Goal: Answer question/provide support: Share knowledge or assist other users

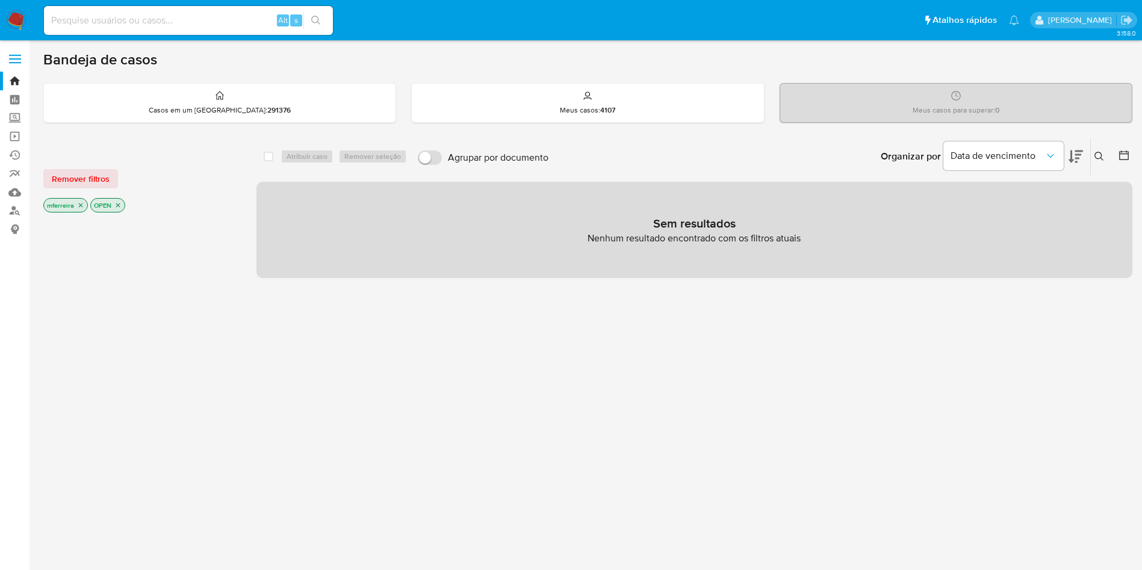
click at [128, 11] on div "Alt s" at bounding box center [188, 20] width 289 height 29
click at [130, 13] on input at bounding box center [188, 21] width 289 height 16
paste input "C8bXTdYoMMO9rnEerI4mToYT"
type input "C8bXTdYoMMO9rnEerI4mToYT"
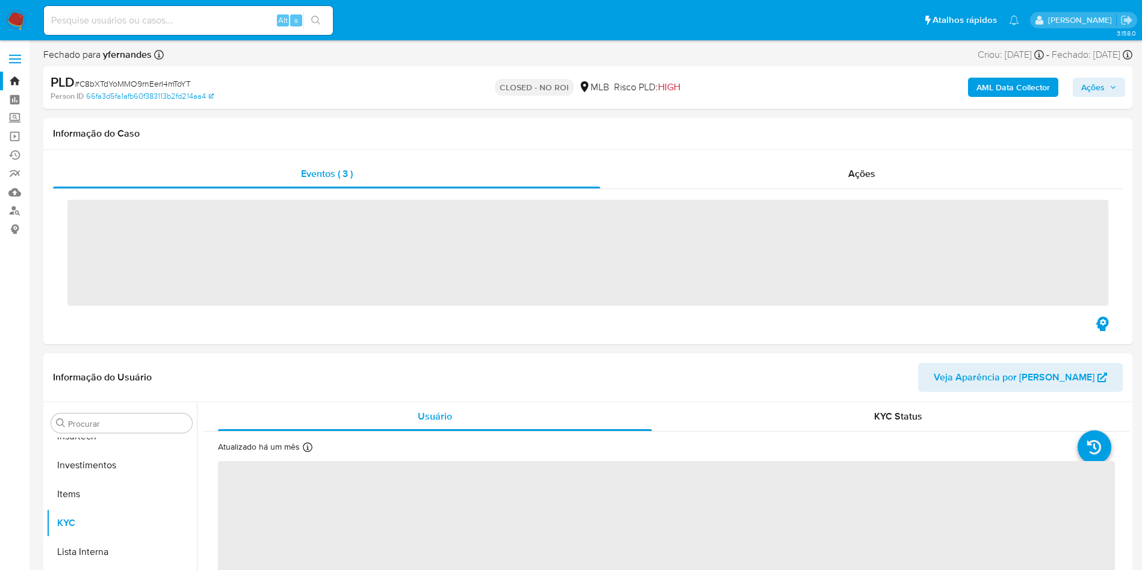
scroll to position [566, 0]
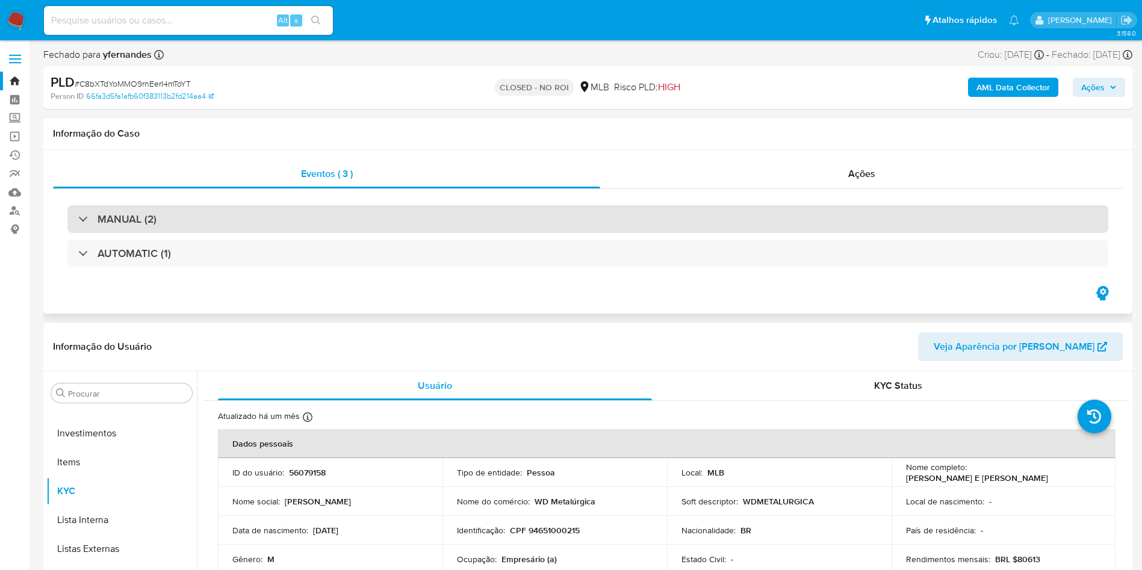
click at [694, 224] on div "MANUAL (2)" at bounding box center [587, 219] width 1040 height 28
select select "10"
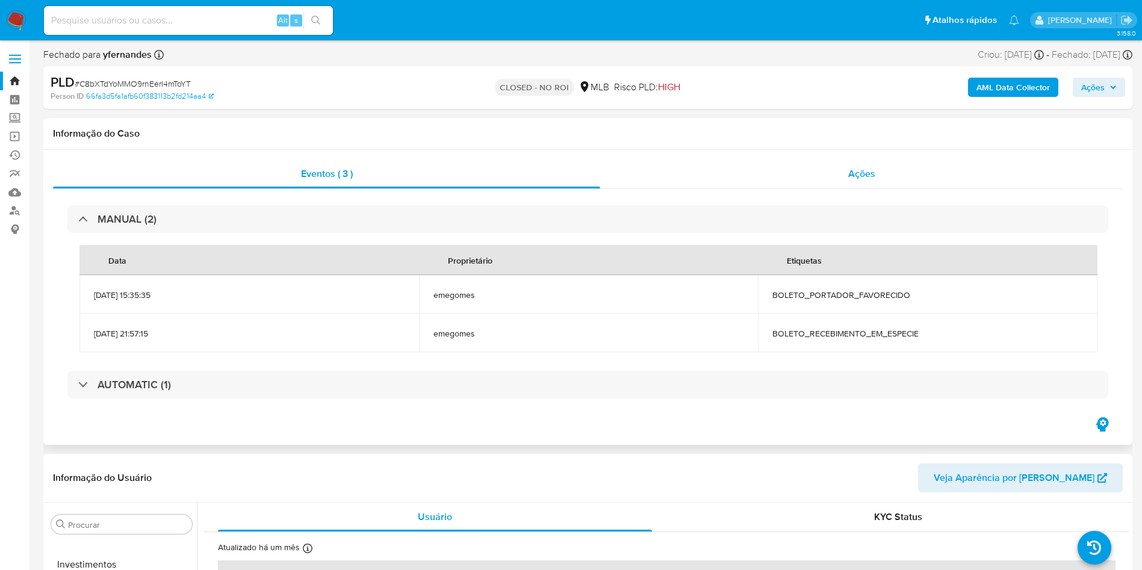
click at [845, 182] on div "Ações" at bounding box center [861, 173] width 522 height 29
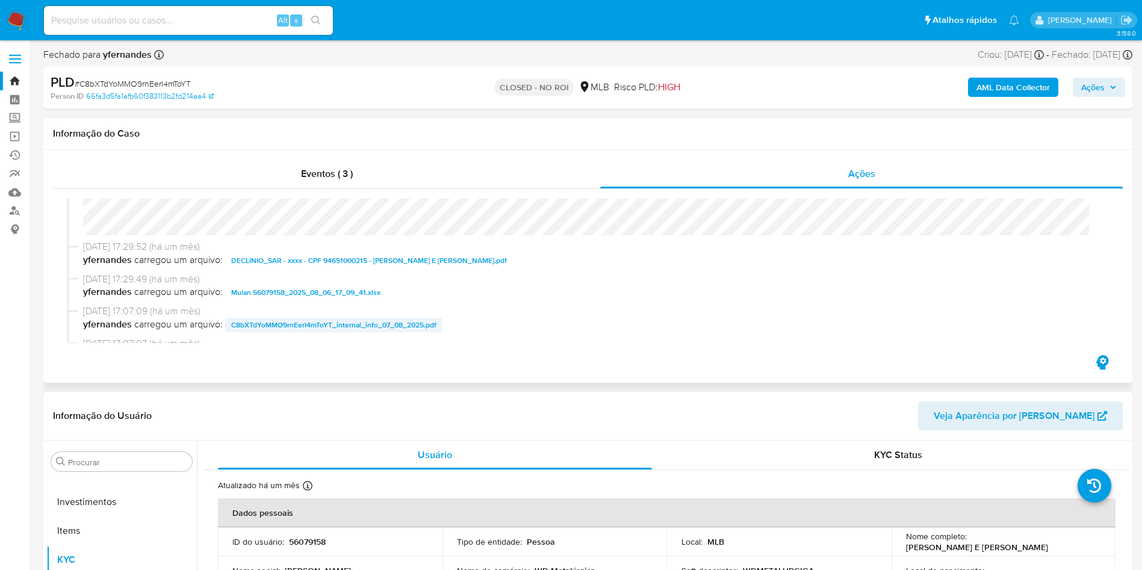
scroll to position [90, 0]
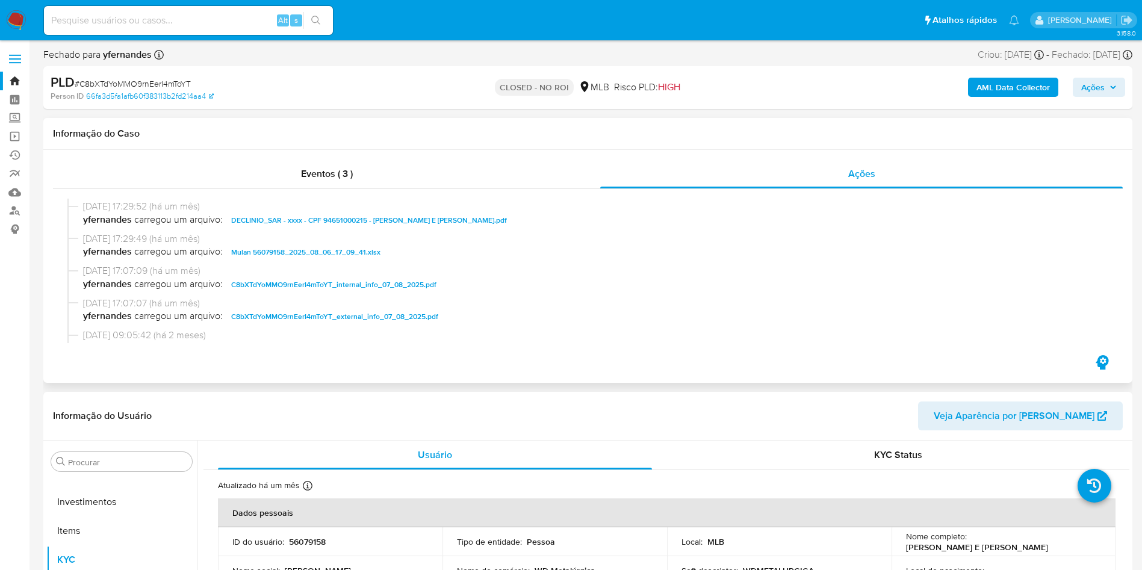
click at [285, 223] on span "DECLINIO_SAR - xxxx - CPF 94651000215 - [PERSON_NAME] E [PERSON_NAME].pdf" at bounding box center [369, 220] width 276 height 14
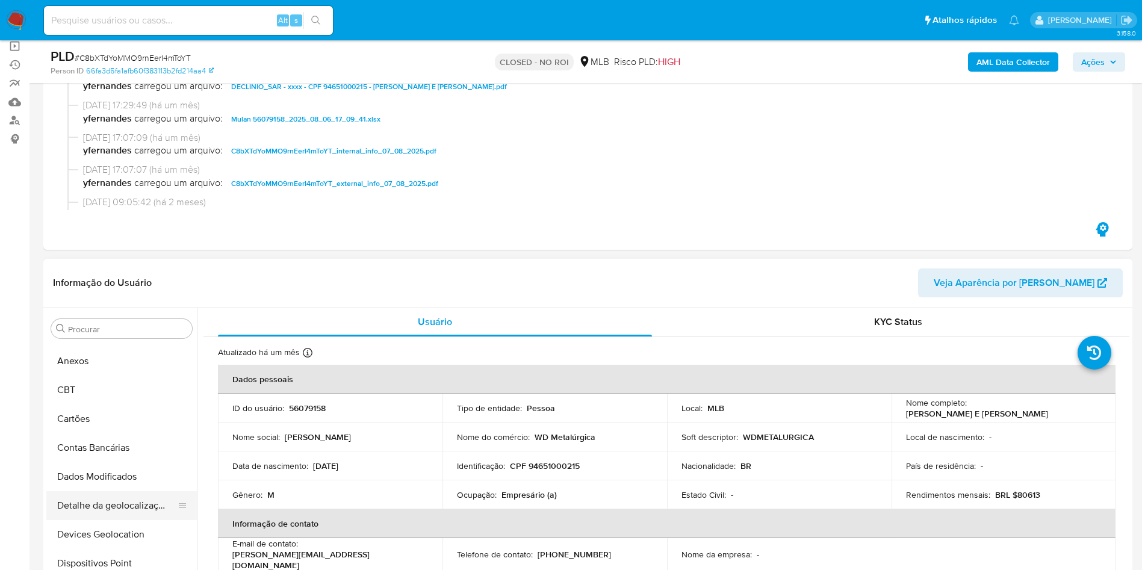
scroll to position [0, 0]
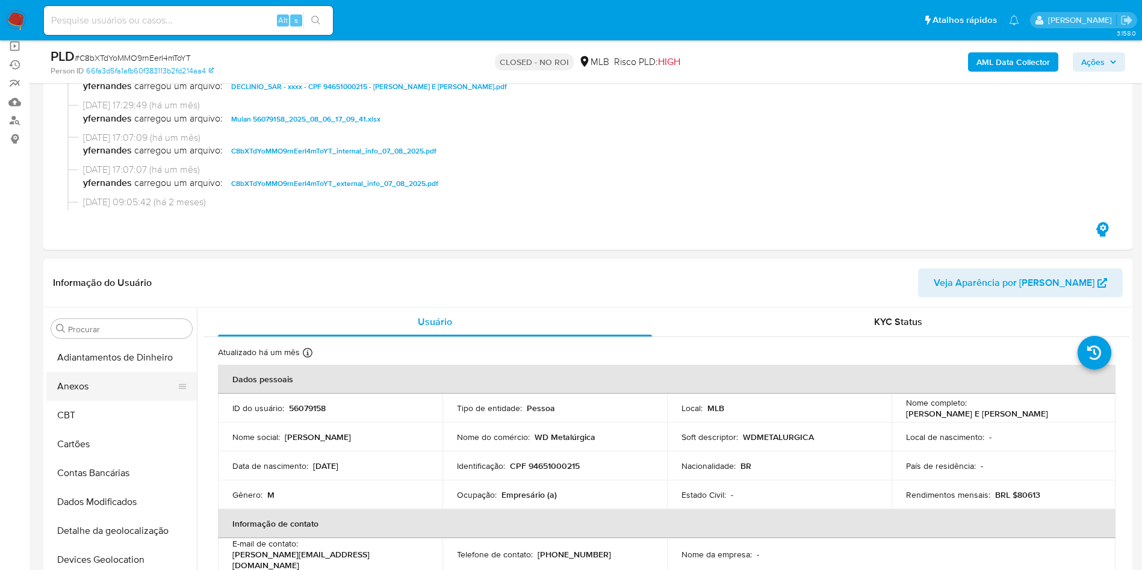
click at [100, 383] on button "Anexos" at bounding box center [116, 386] width 141 height 29
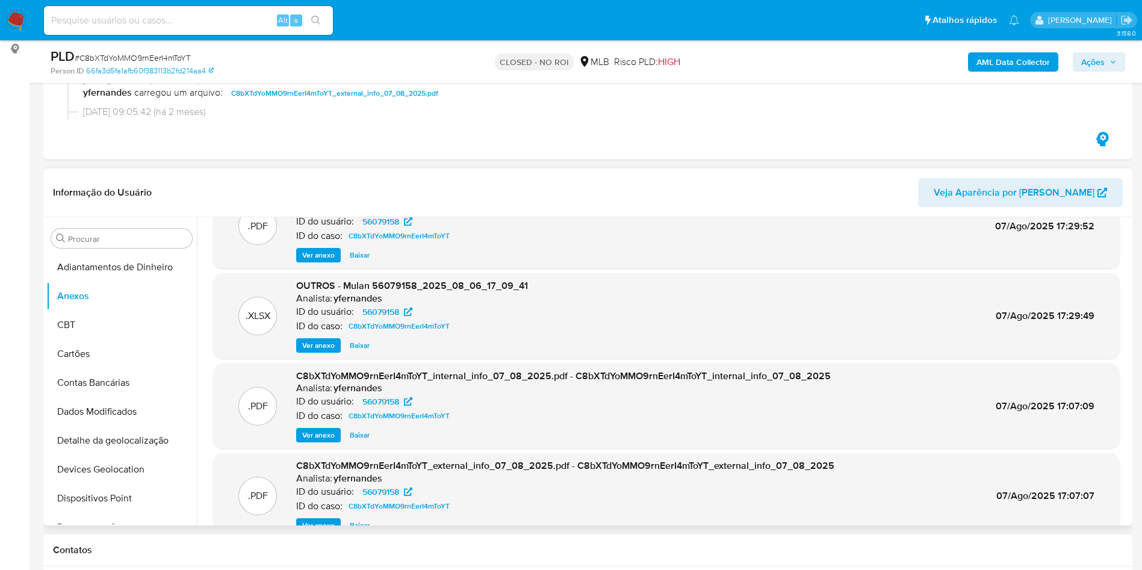
scroll to position [67, 0]
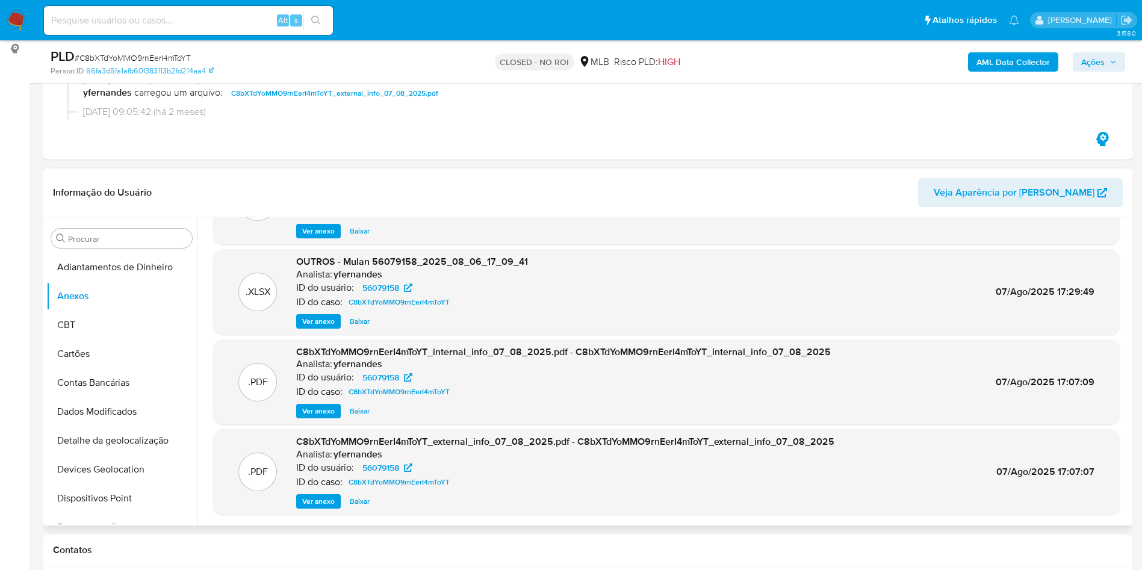
click at [324, 503] on span "Ver anexo" at bounding box center [318, 501] width 32 height 12
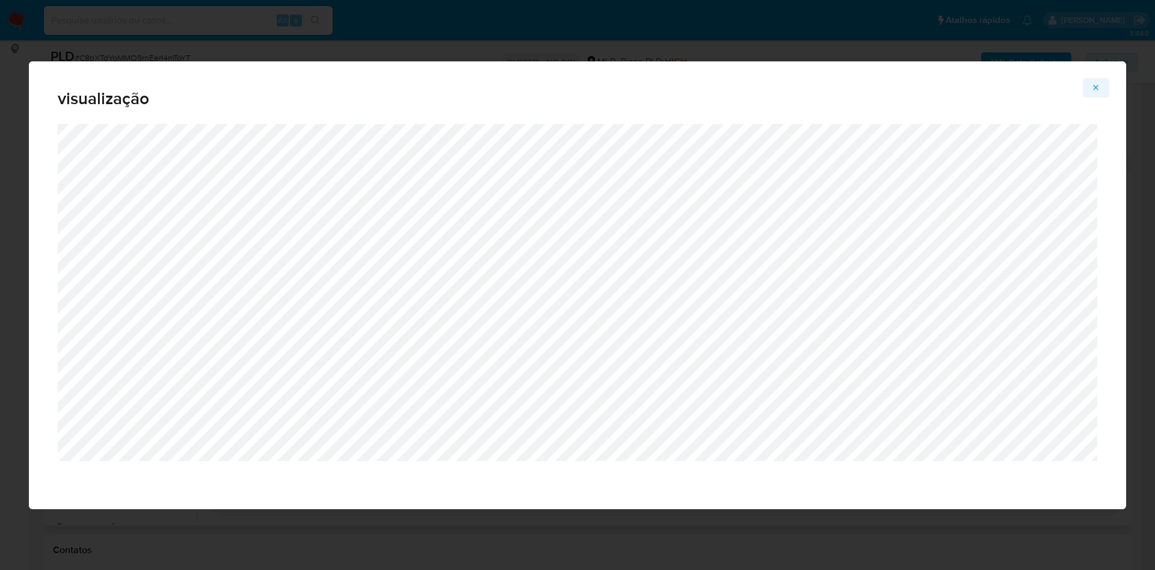
click at [1096, 83] on icon "Attachment preview" at bounding box center [1097, 88] width 10 height 10
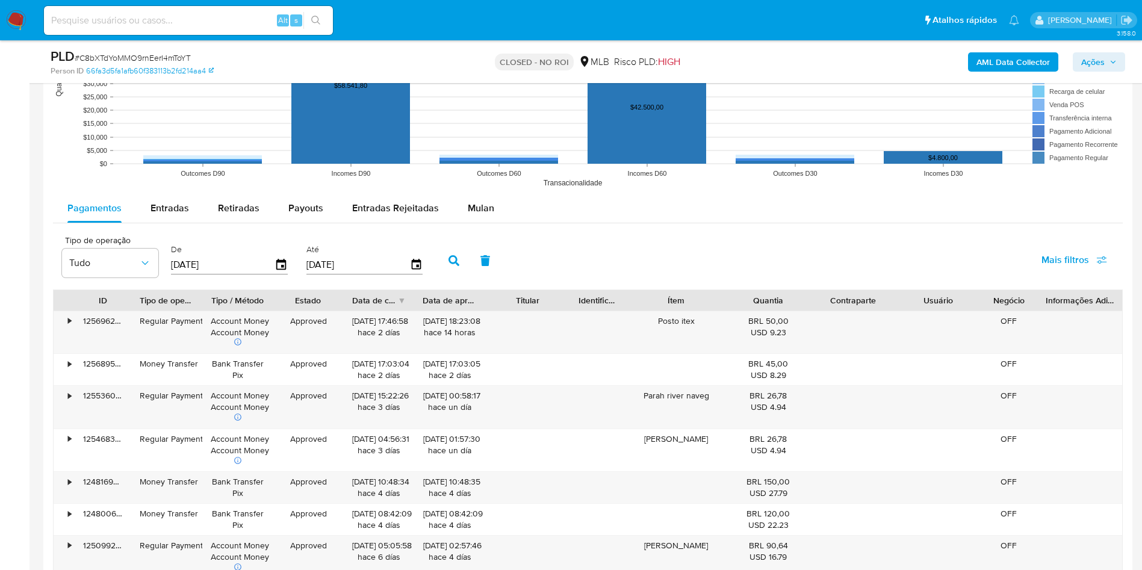
scroll to position [1264, 0]
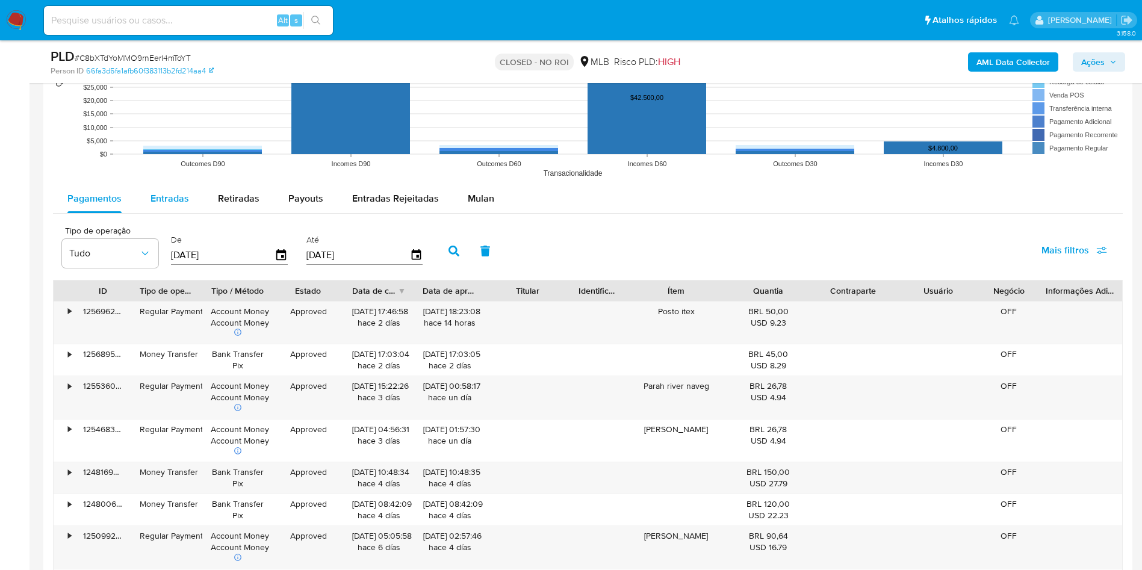
click at [163, 206] on div "Entradas" at bounding box center [169, 198] width 39 height 29
select select "10"
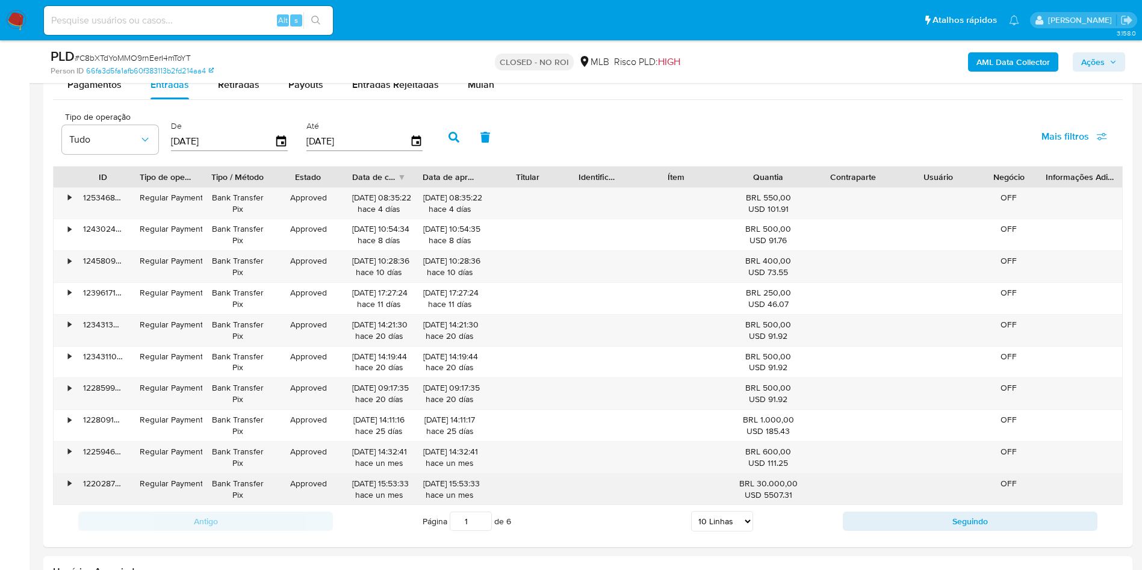
scroll to position [1370, 0]
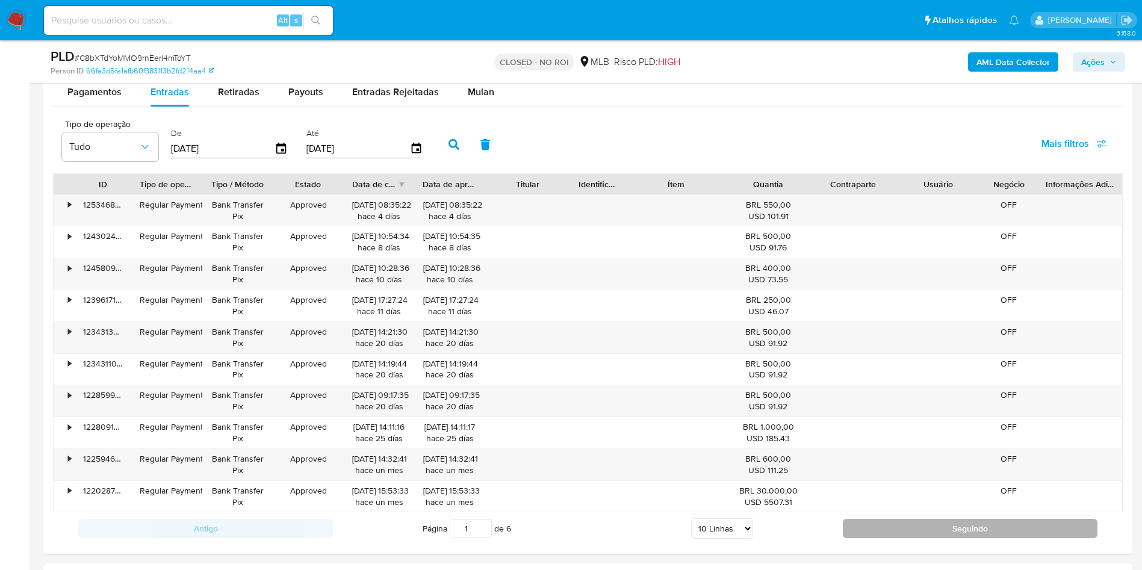
click at [911, 533] on button "Seguindo" at bounding box center [969, 528] width 255 height 19
type input "2"
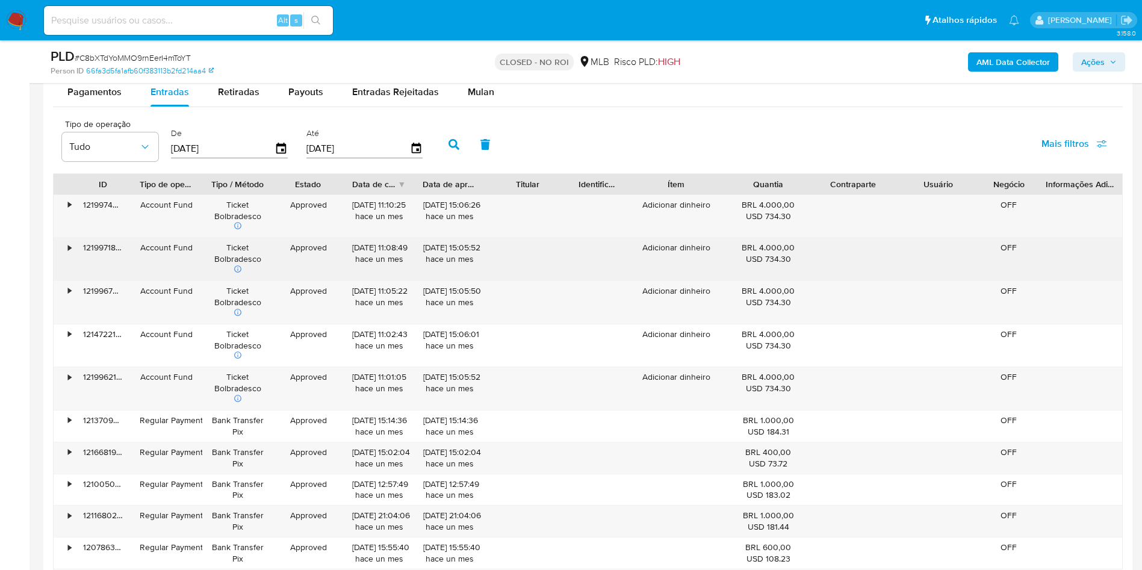
click at [73, 247] on div "•" at bounding box center [64, 259] width 21 height 43
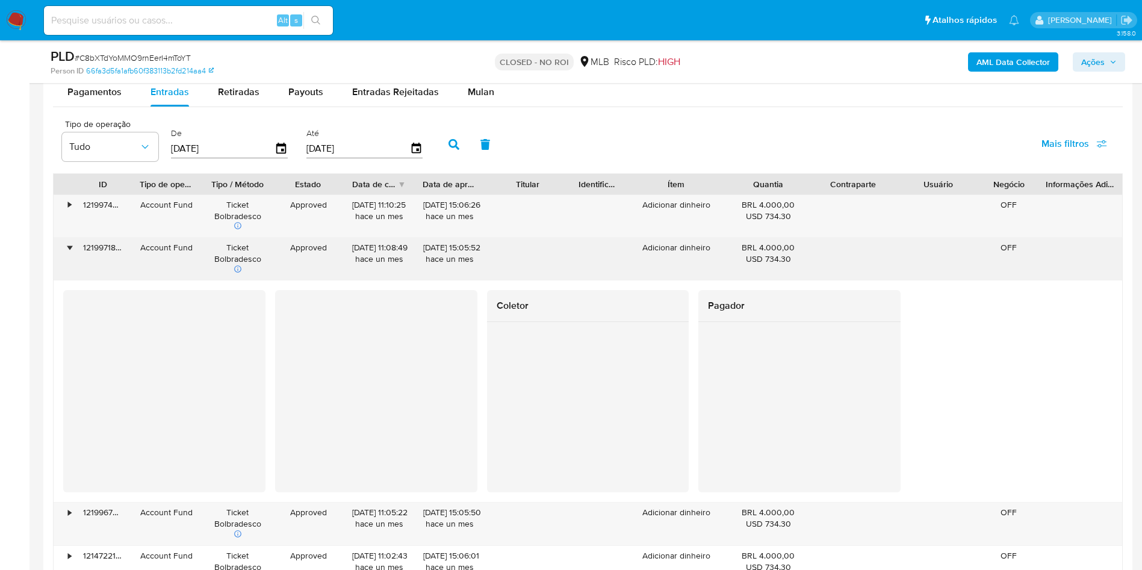
click at [73, 247] on div "•" at bounding box center [64, 259] width 21 height 43
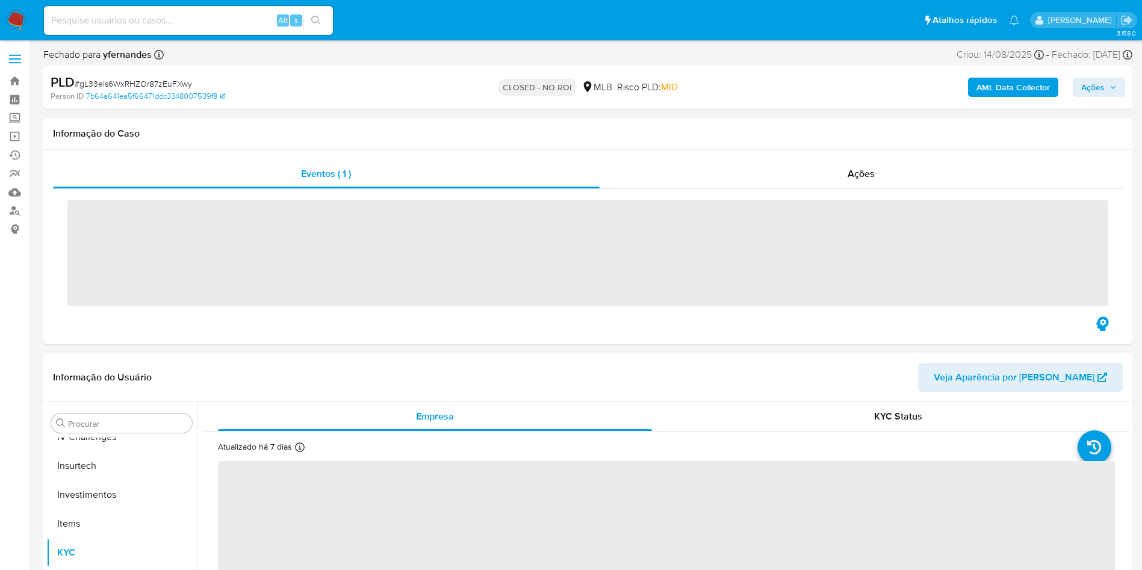
scroll to position [566, 0]
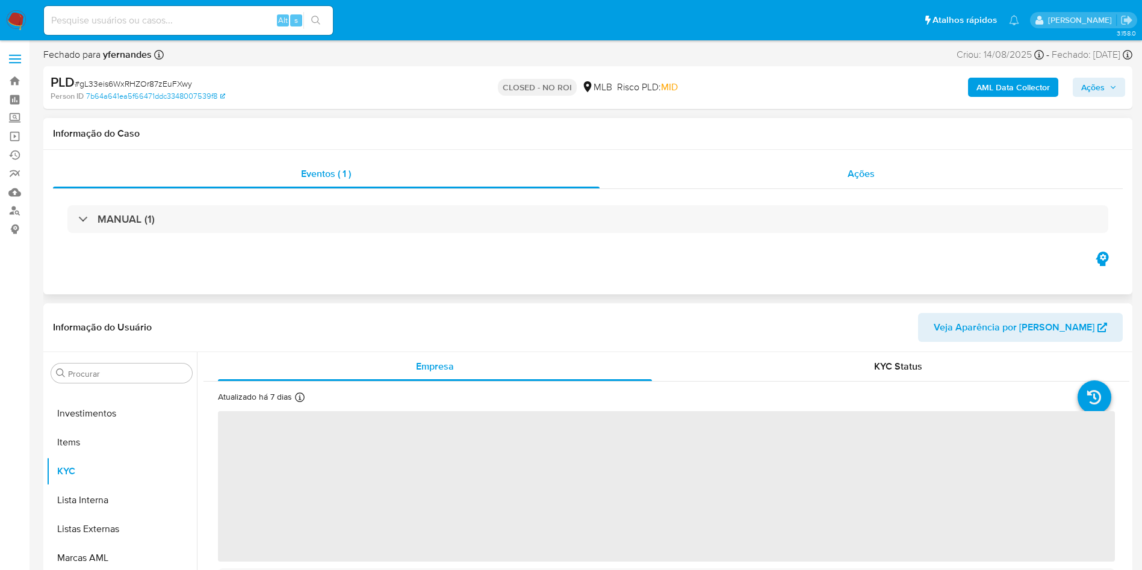
click at [836, 174] on div "Ações" at bounding box center [861, 173] width 524 height 29
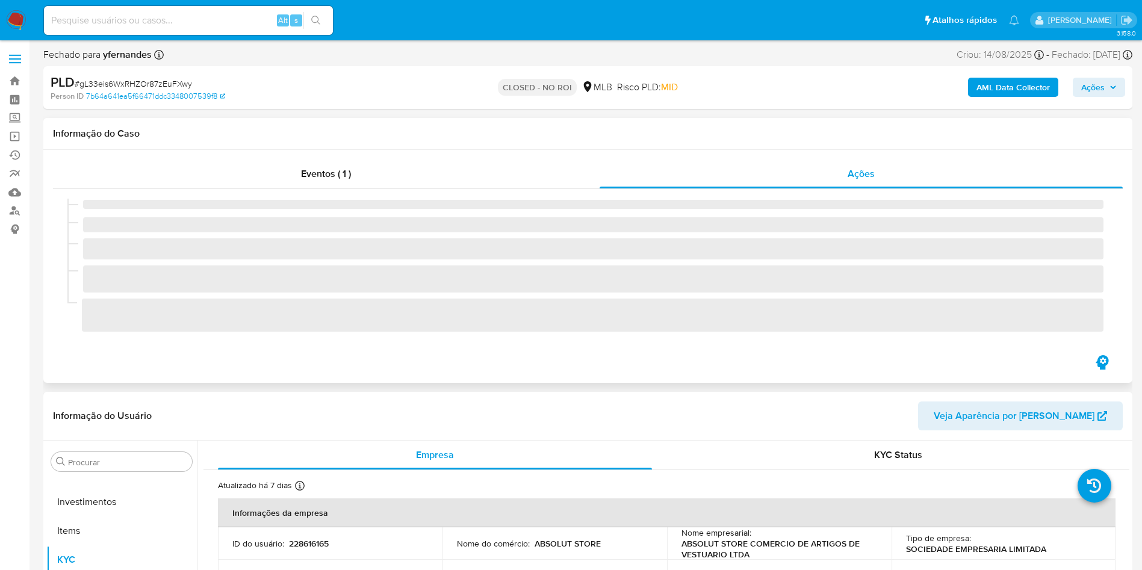
select select "10"
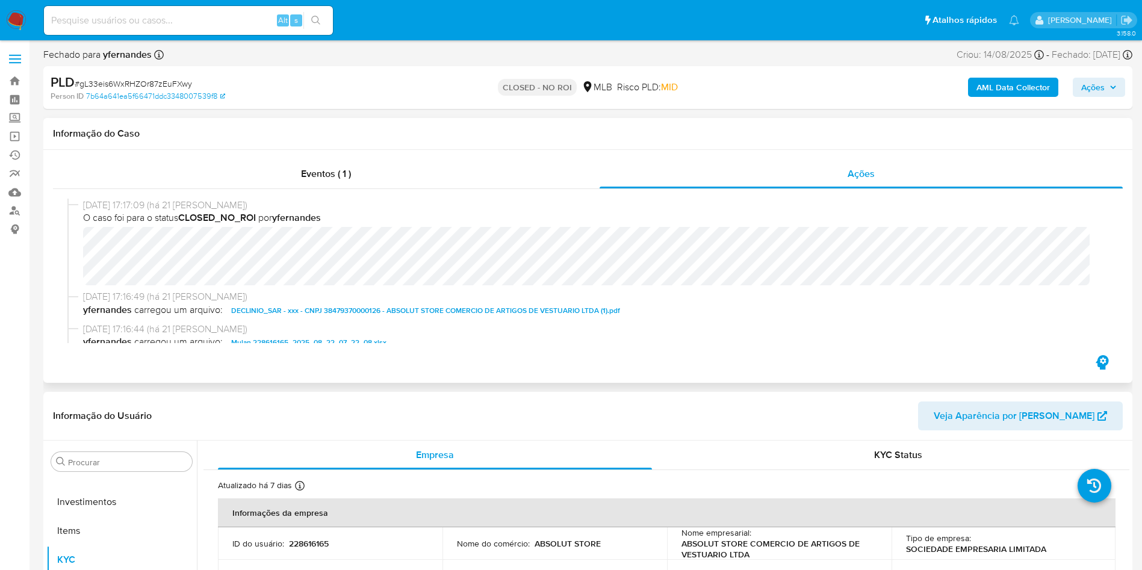
click at [318, 311] on span "DECLINIO_SAR - xxx - CNPJ 38479370000126 - ABSOLUT STORE COMERCIO DE ARTIGOS DE…" at bounding box center [425, 310] width 389 height 14
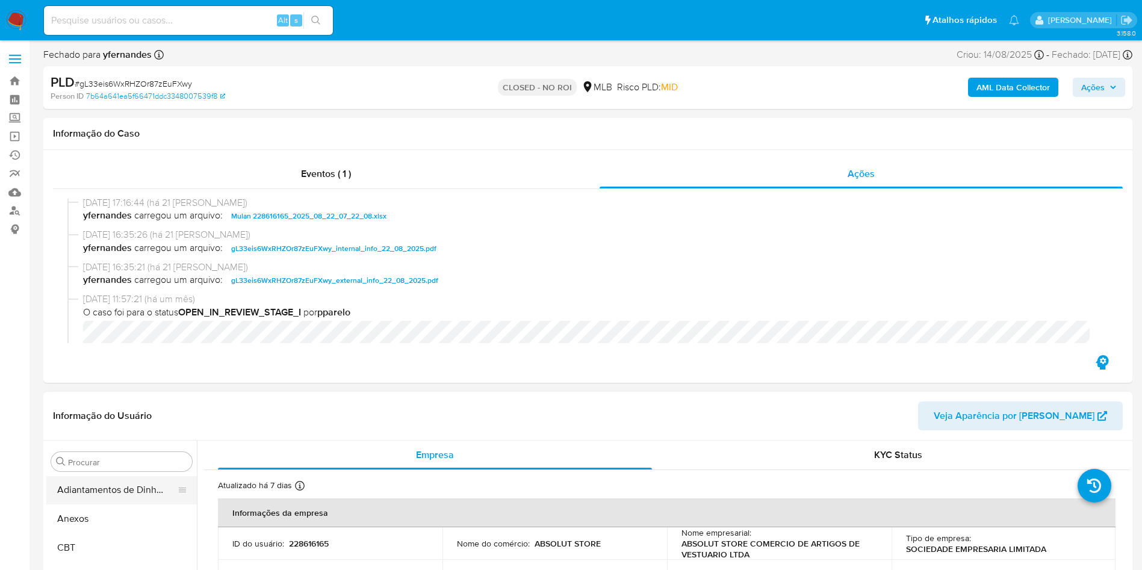
scroll to position [0, 0]
click at [116, 510] on button "Anexos" at bounding box center [116, 519] width 141 height 29
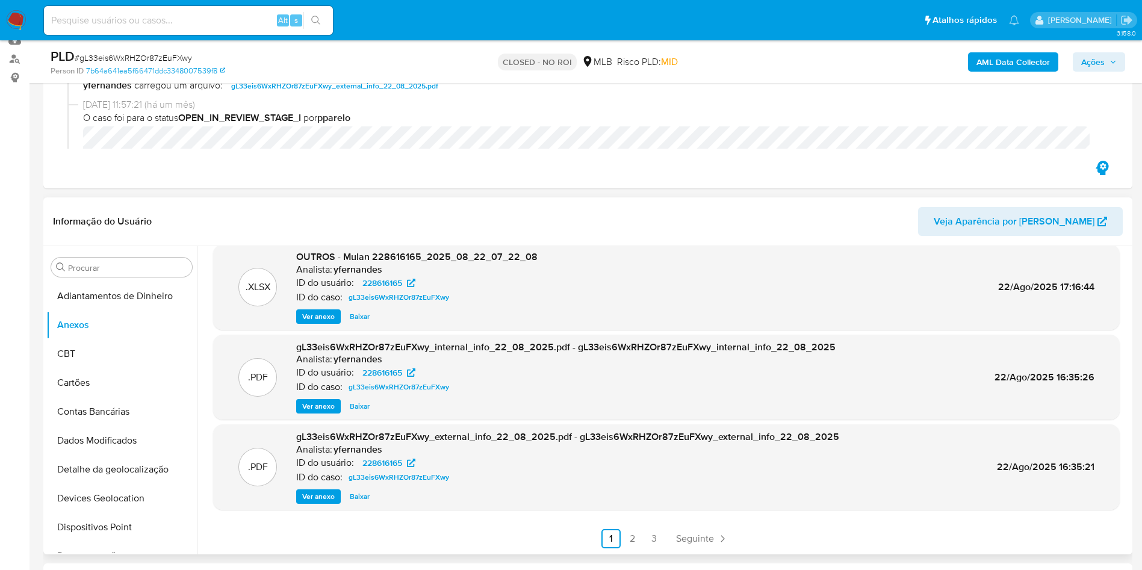
scroll to position [155, 0]
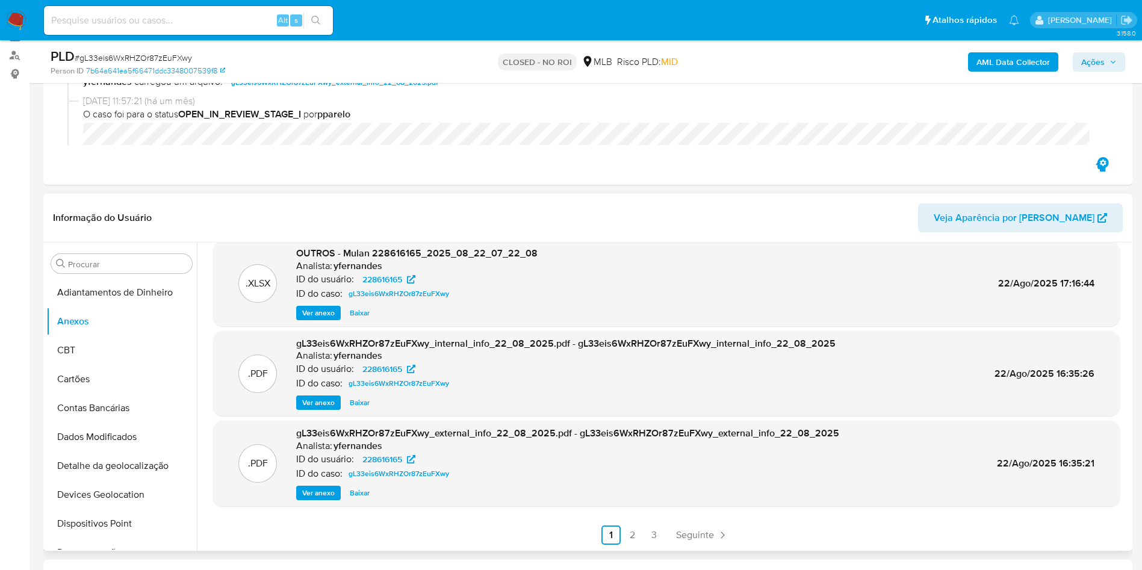
click at [330, 491] on span "Ver anexo" at bounding box center [318, 493] width 32 height 12
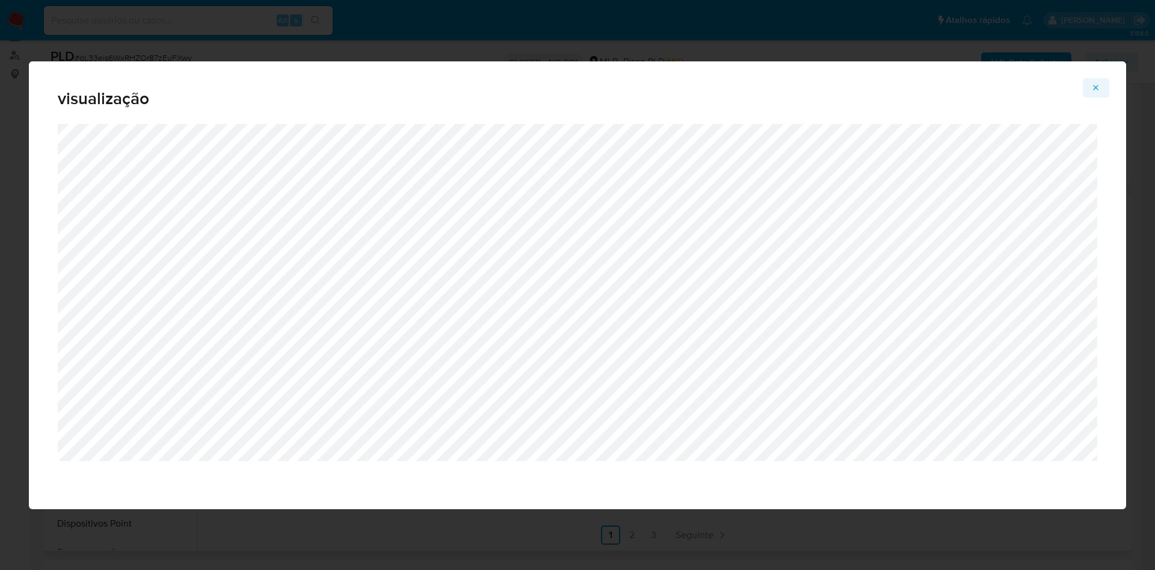
click at [1100, 91] on icon "Attachment preview" at bounding box center [1097, 88] width 10 height 10
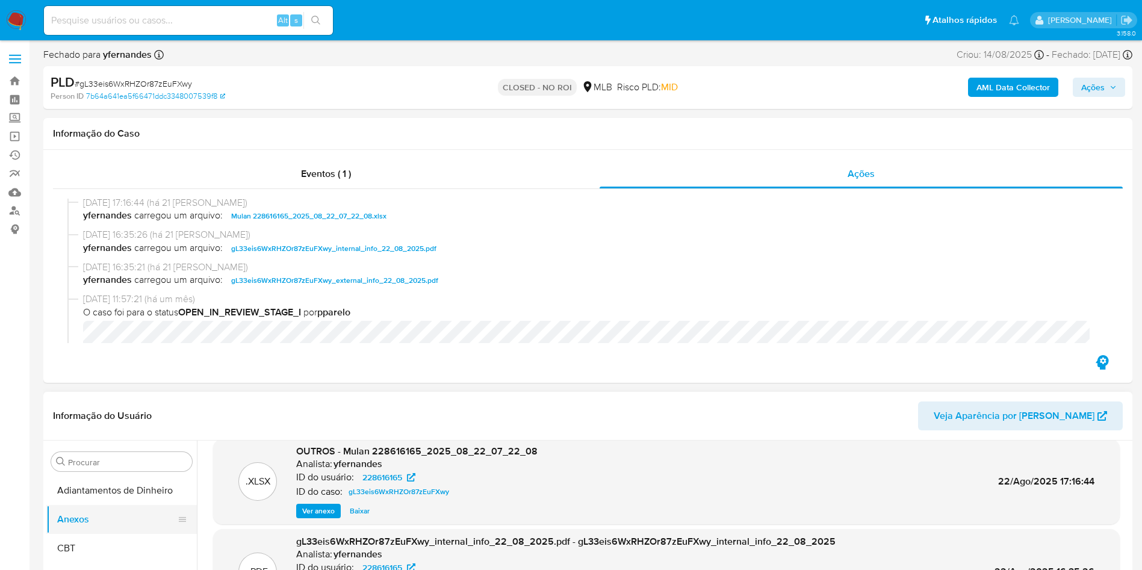
scroll to position [271, 0]
click at [118, 480] on button "Documentação" at bounding box center [116, 479] width 141 height 29
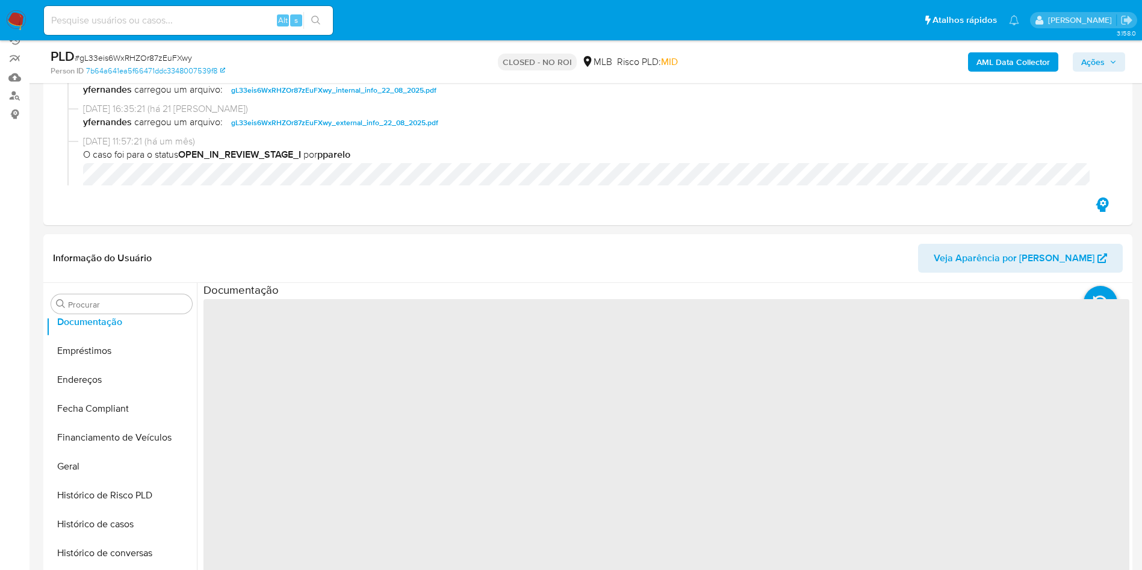
scroll to position [181, 0]
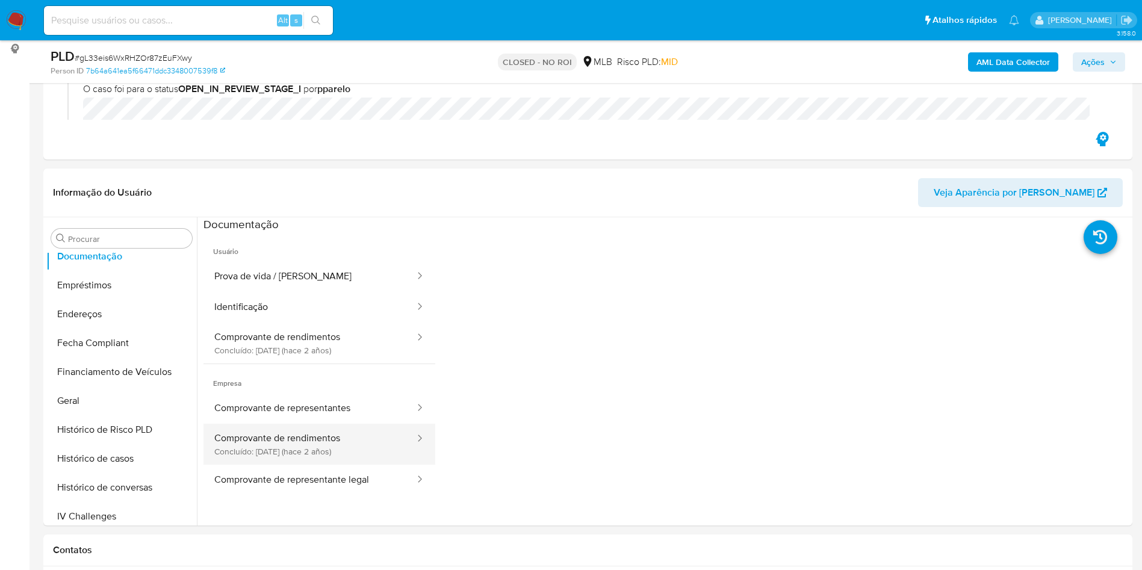
click at [338, 443] on button "Comprovante de rendimentos Concluído: 03/01/2024 (hace 2 años)" at bounding box center [309, 444] width 212 height 41
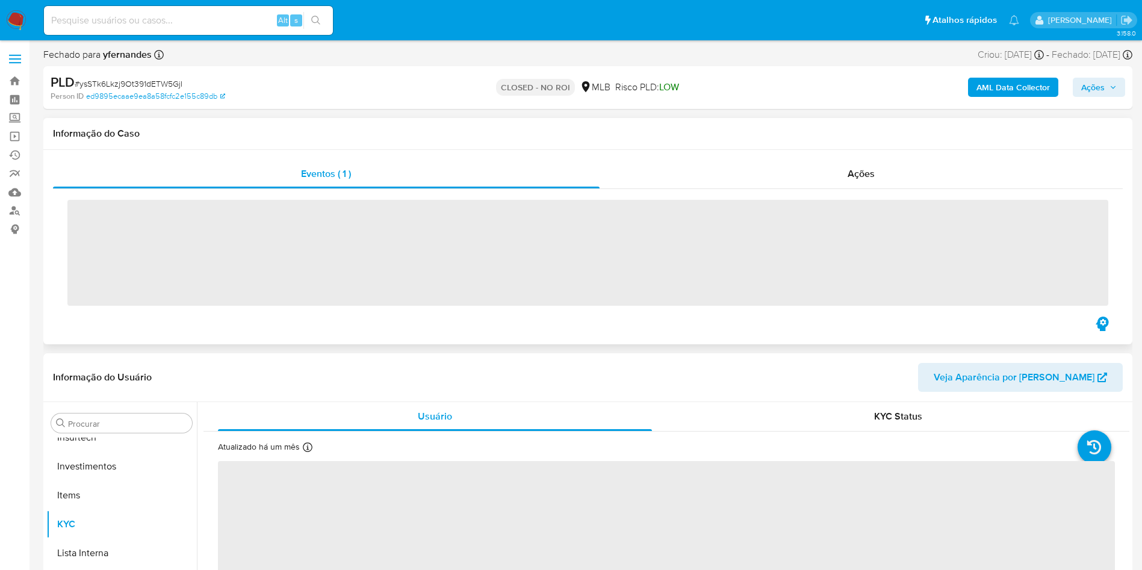
scroll to position [566, 0]
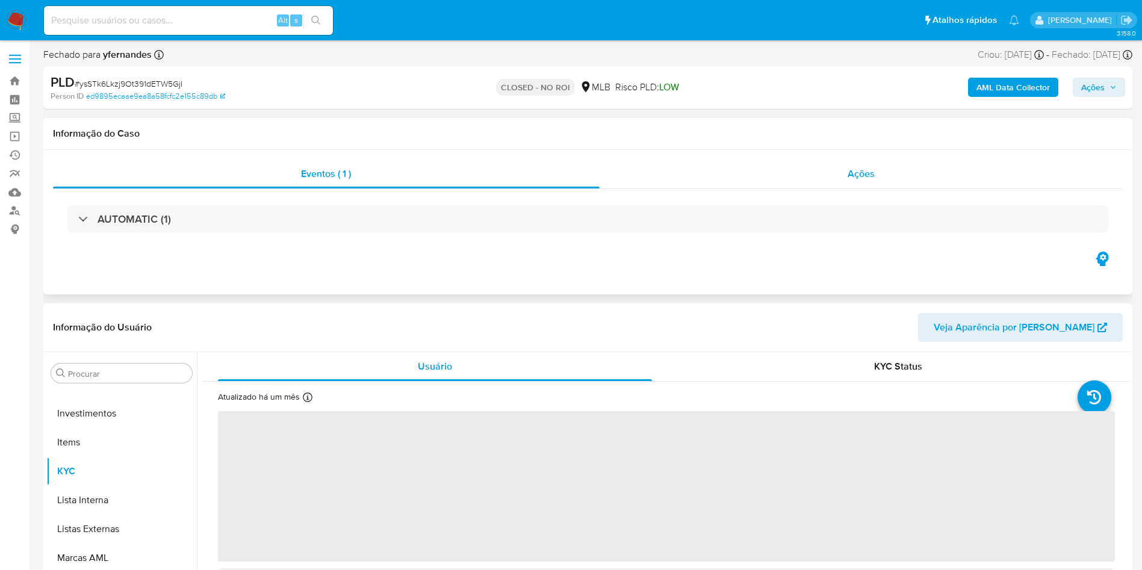
click at [830, 167] on div "Ações" at bounding box center [861, 173] width 524 height 29
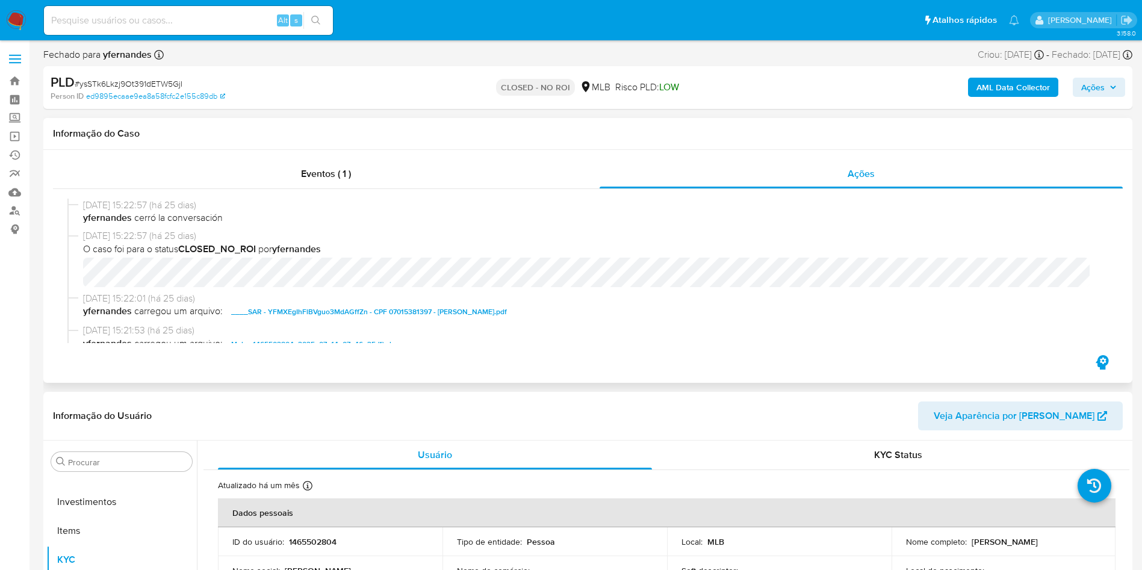
select select "10"
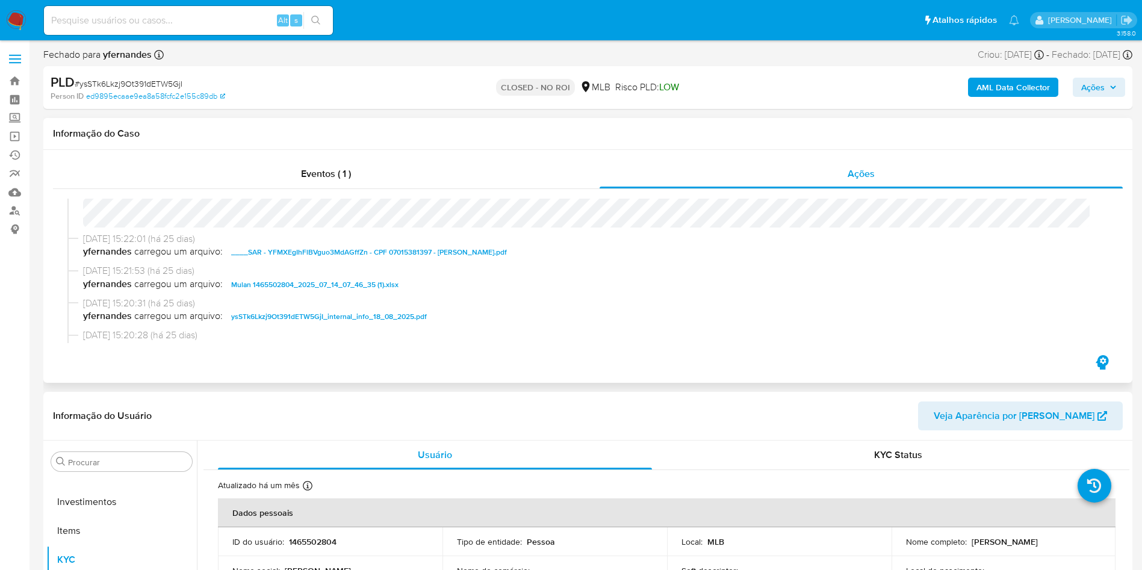
scroll to position [72, 0]
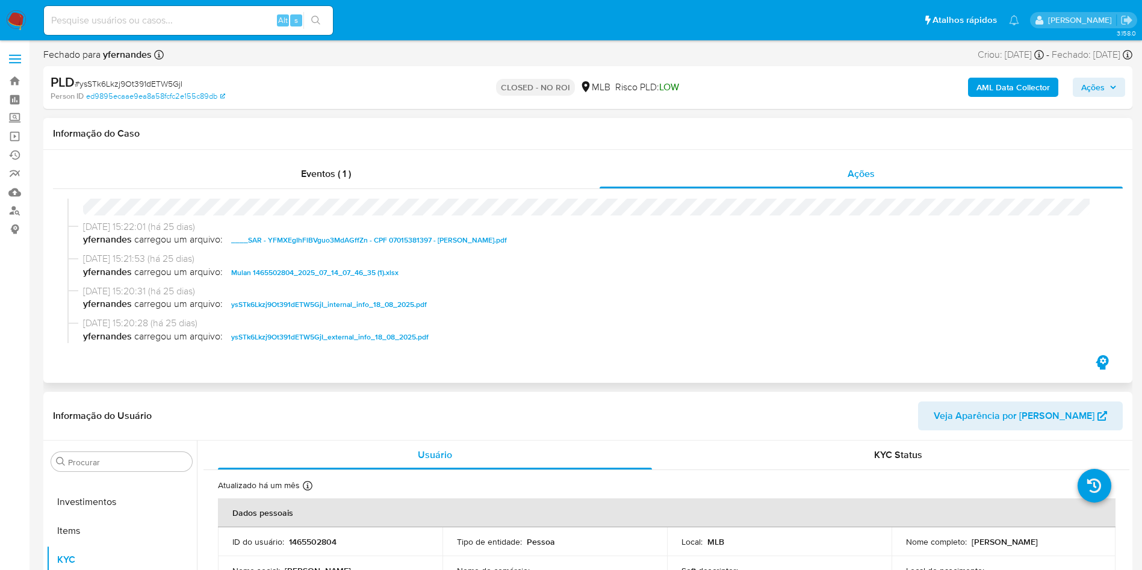
click at [424, 245] on span "____SAR - YFMXEgIhFlBVguo3MdAGffZn - CPF 07015381397 - BRUNO FREITAS RODRIGUES.…" at bounding box center [369, 240] width 276 height 14
click at [131, 483] on button "Anexos" at bounding box center [116, 494] width 141 height 29
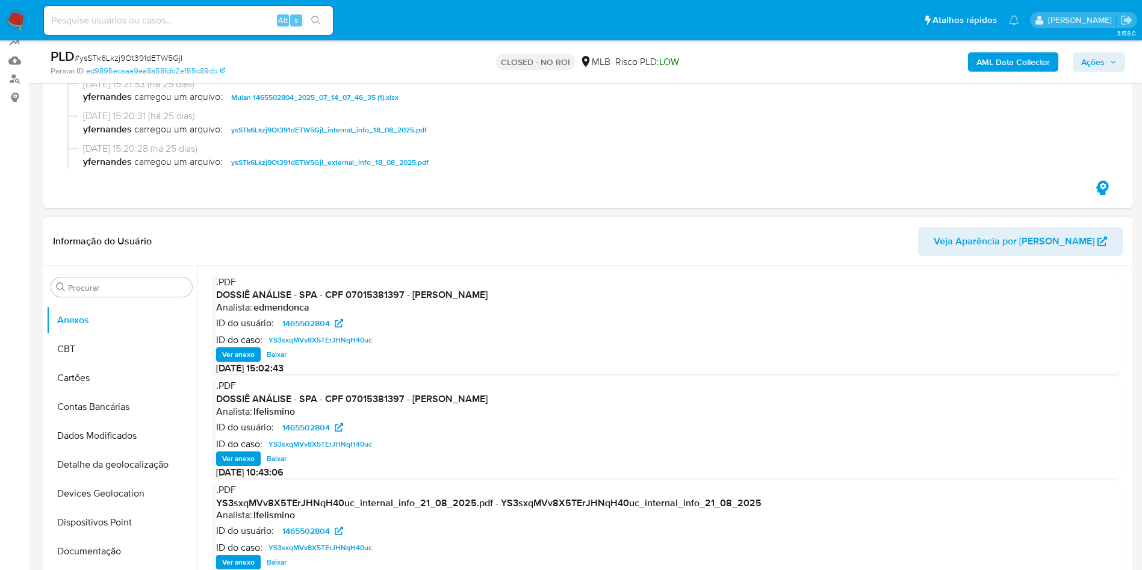
scroll to position [101, 0]
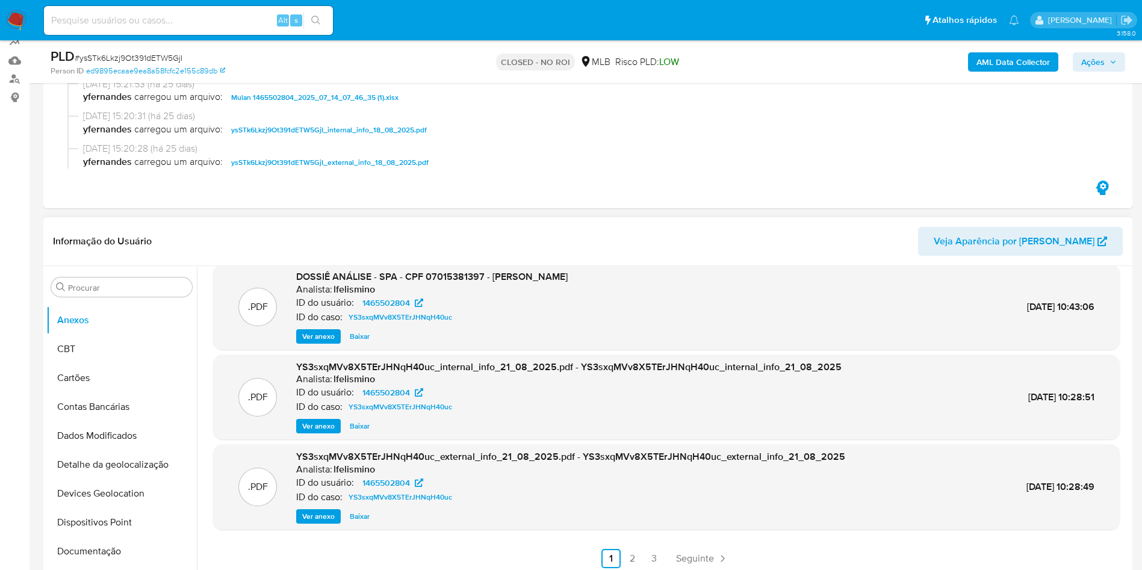
click at [323, 519] on span "Ver anexo" at bounding box center [318, 516] width 32 height 12
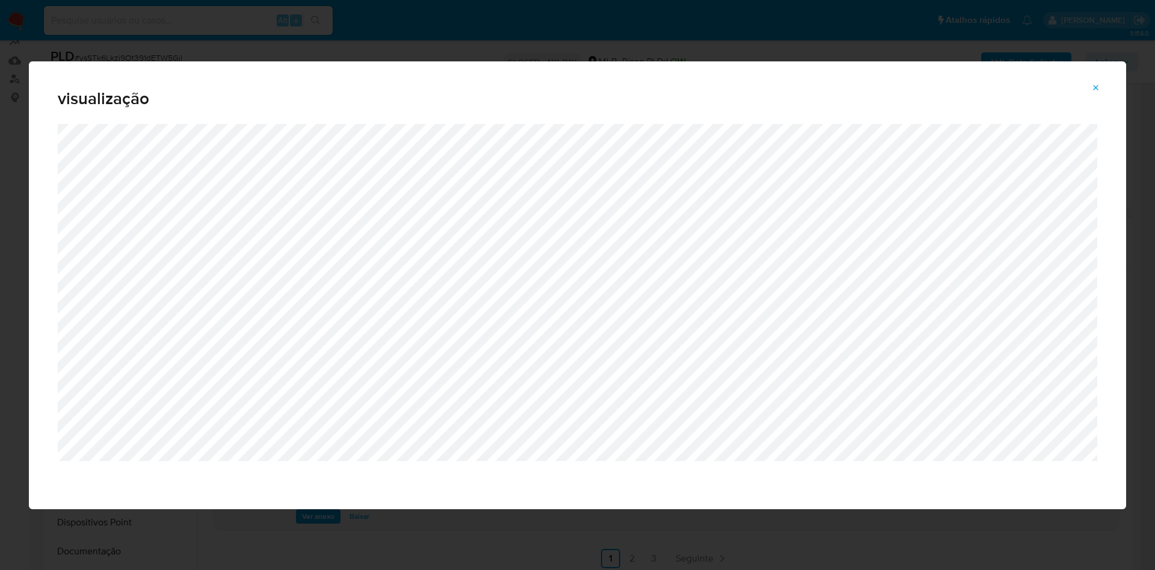
click at [1107, 72] on div "visualização" at bounding box center [578, 92] width 1098 height 63
click at [1102, 80] on button "Attachment preview" at bounding box center [1096, 87] width 26 height 19
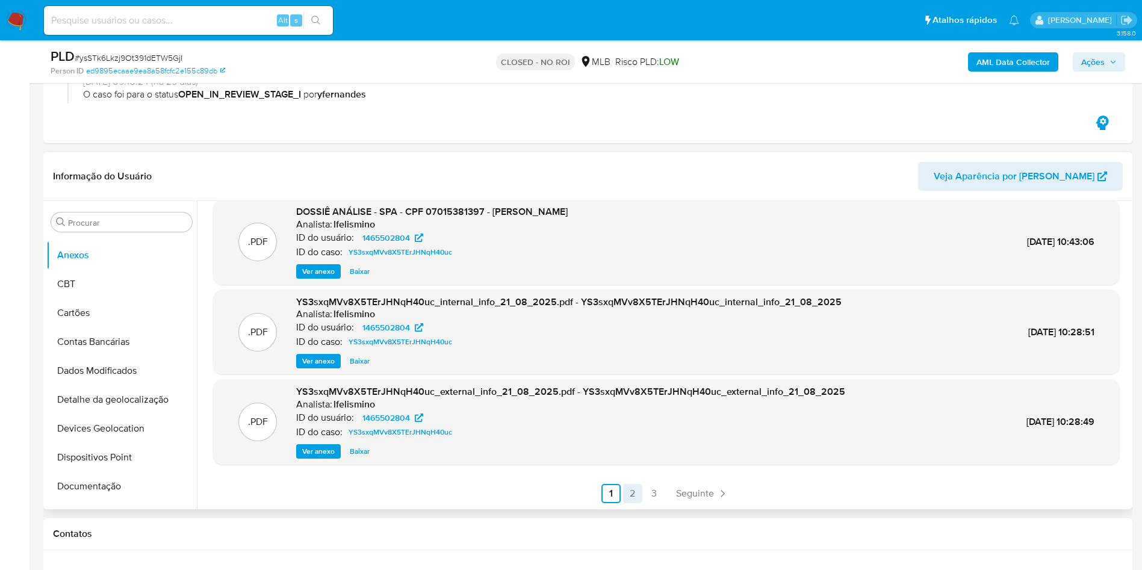
click at [626, 494] on link "2" at bounding box center [632, 493] width 19 height 19
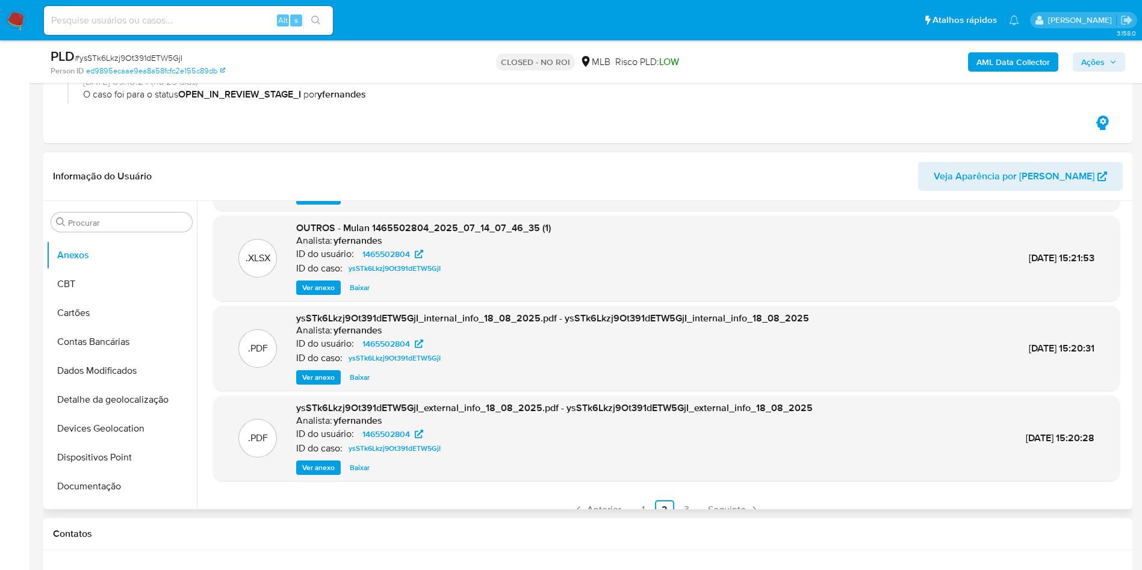
scroll to position [88, 0]
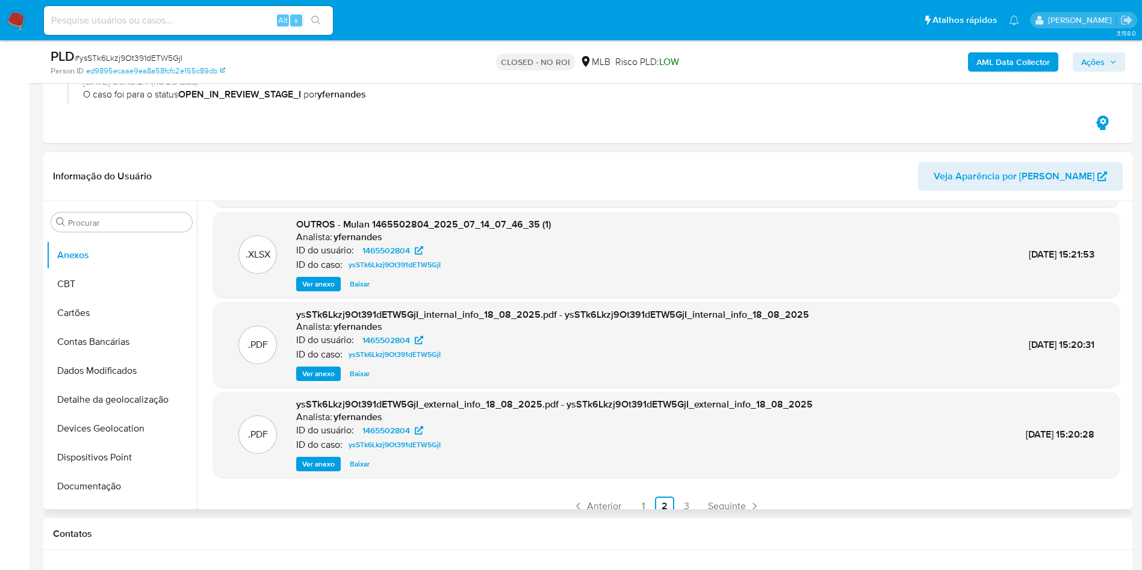
click at [320, 459] on span "Ver anexo" at bounding box center [318, 464] width 32 height 12
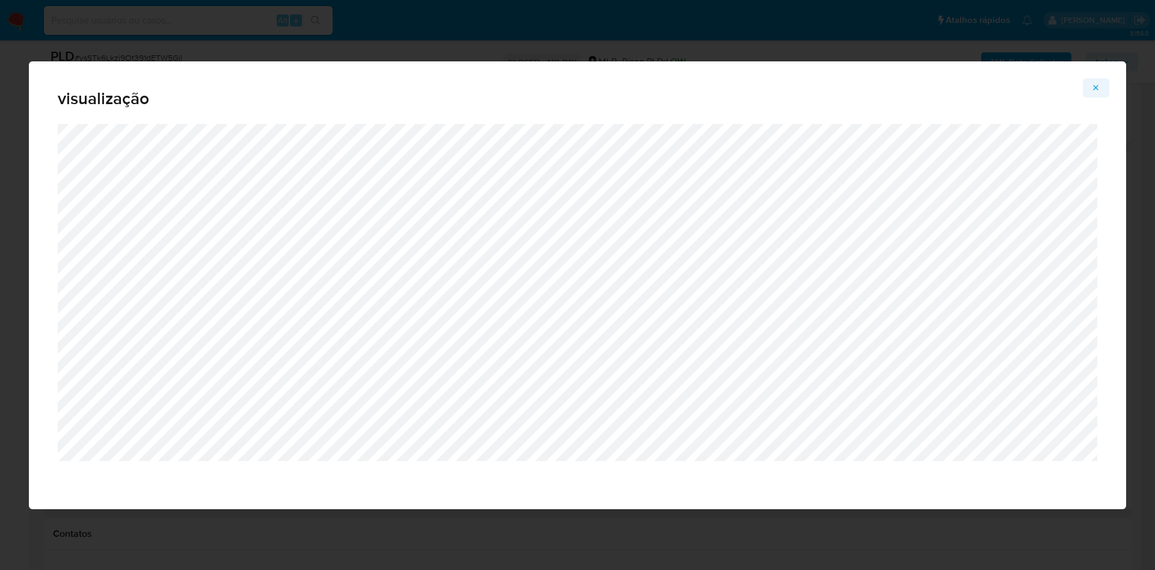
click at [1099, 83] on icon "Attachment preview" at bounding box center [1097, 88] width 10 height 10
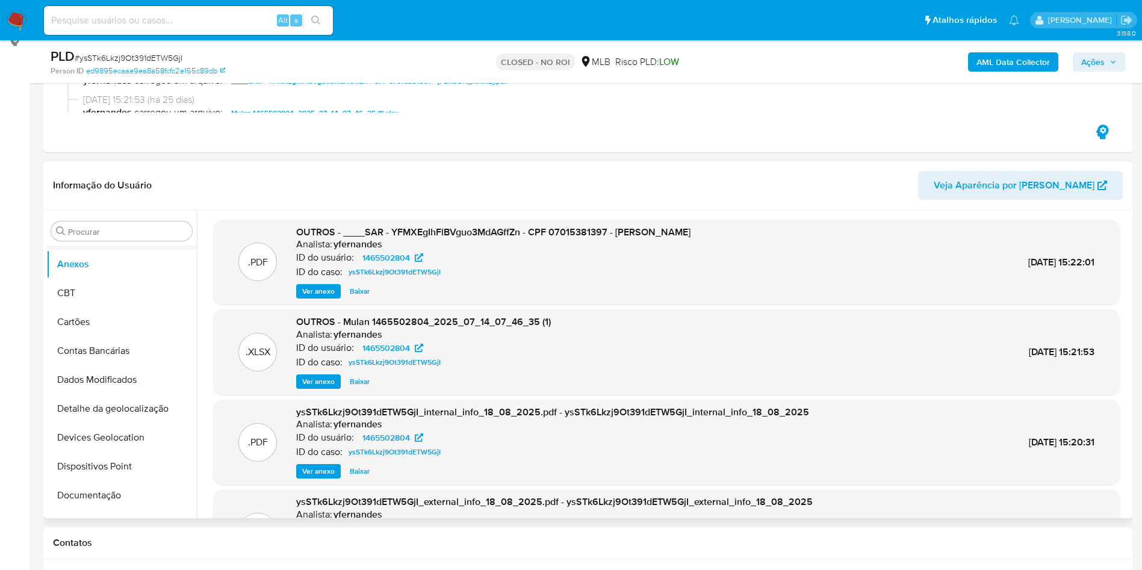
scroll to position [190, 0]
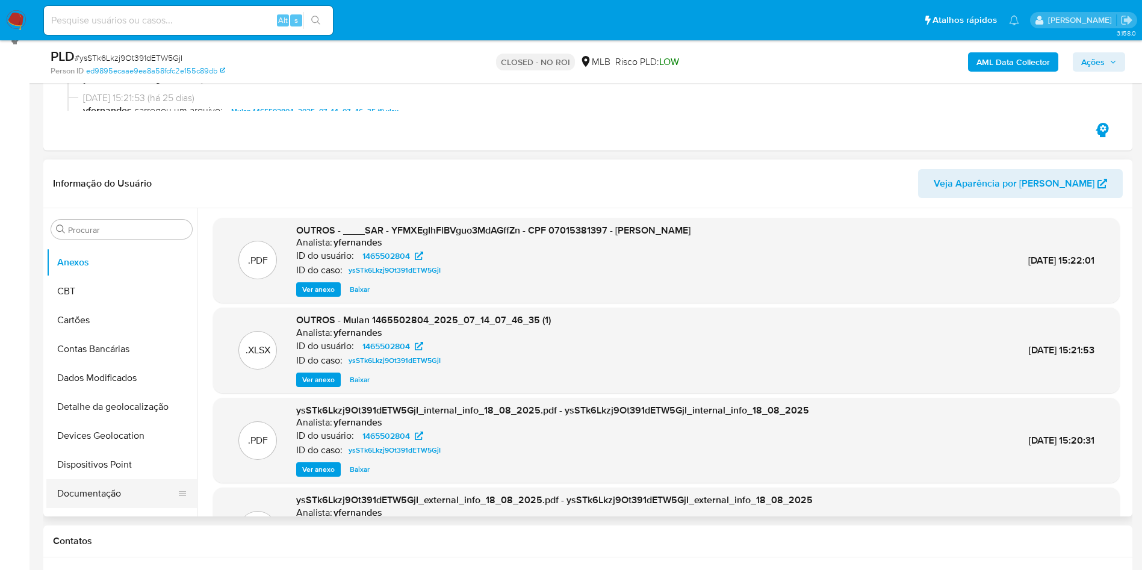
click at [91, 502] on button "Documentação" at bounding box center [116, 493] width 141 height 29
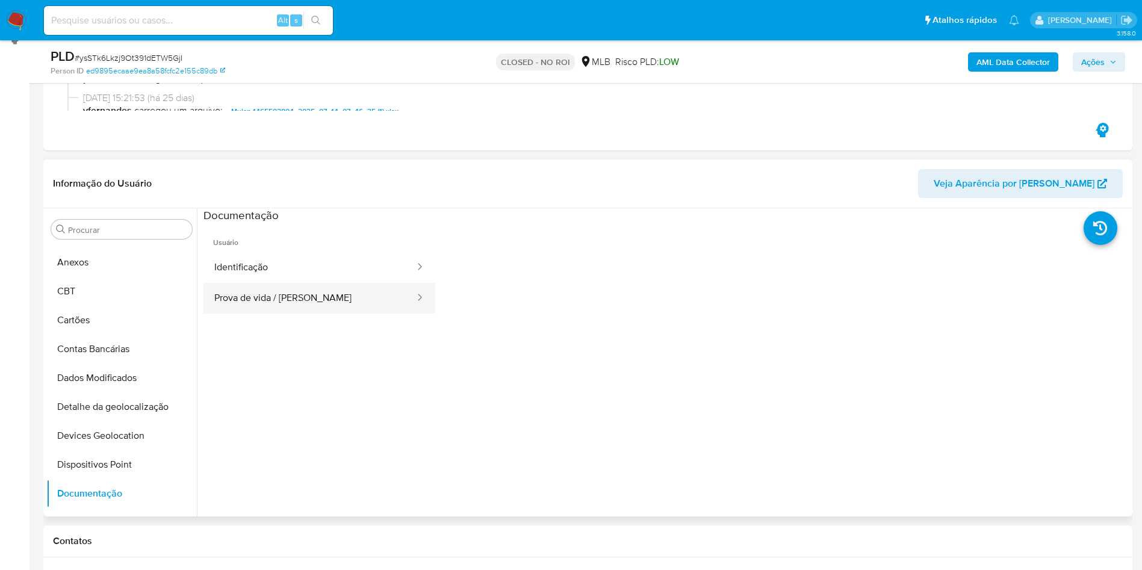
click at [261, 291] on button "Prova de vida / Selfie" at bounding box center [309, 298] width 212 height 31
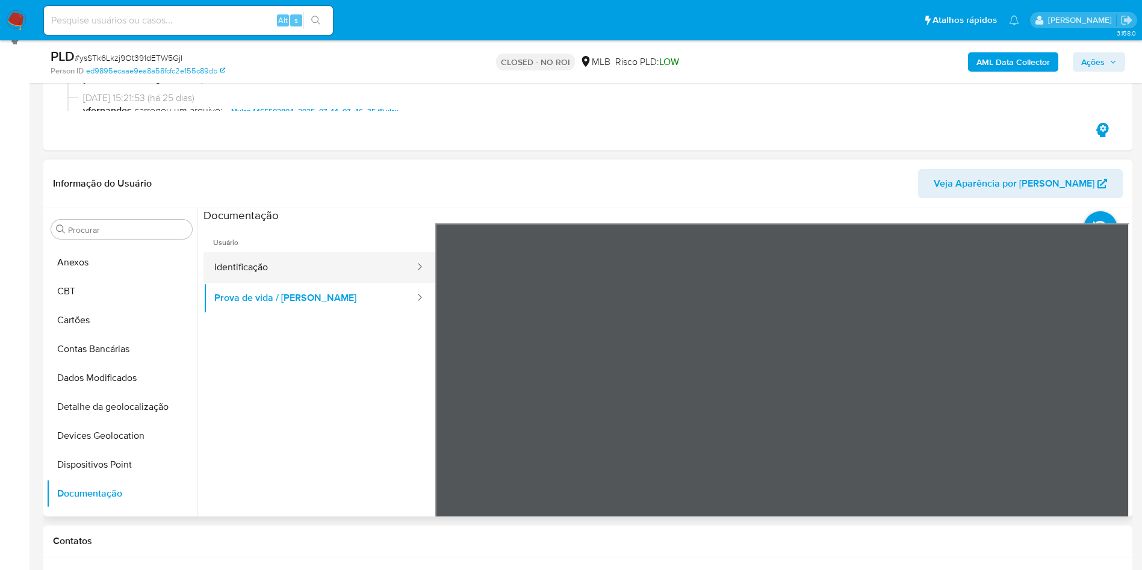
click at [292, 270] on button "Identificação" at bounding box center [309, 267] width 212 height 31
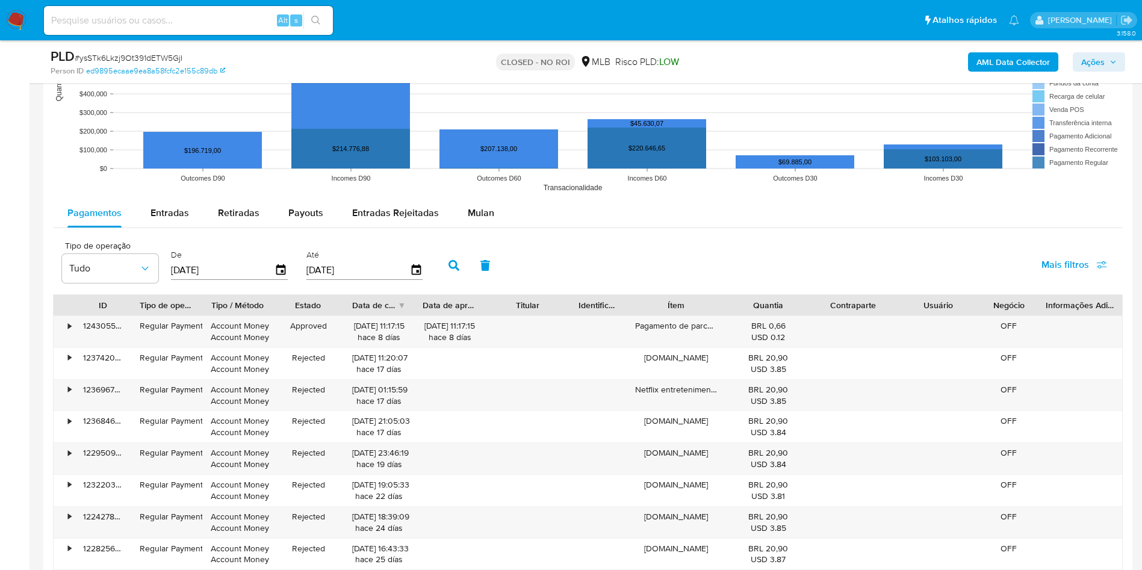
scroll to position [1181, 0]
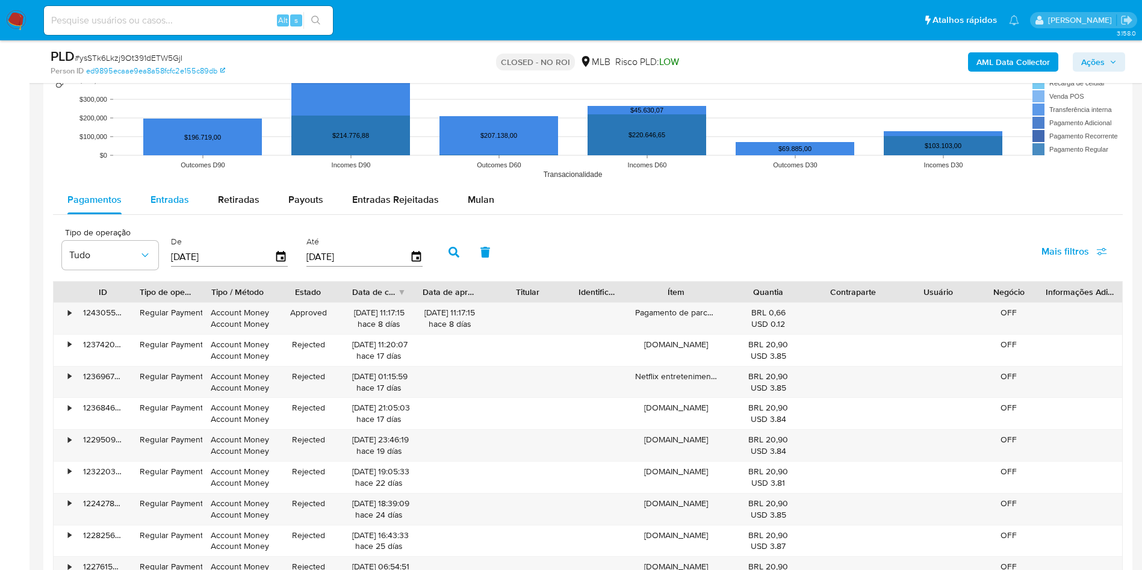
click at [172, 196] on span "Entradas" at bounding box center [169, 200] width 39 height 14
select select "10"
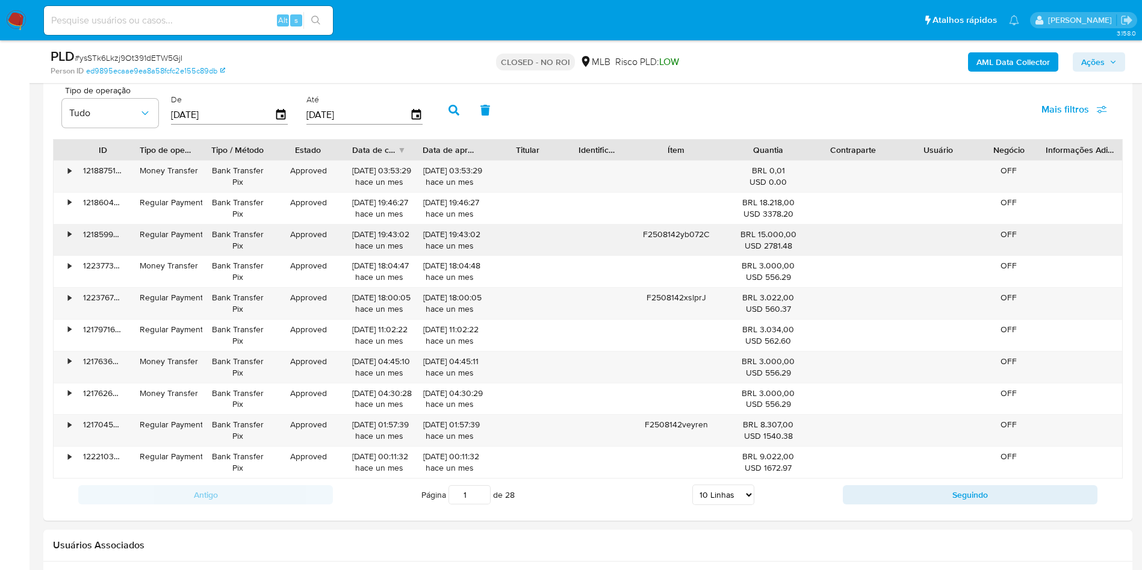
scroll to position [1334, 0]
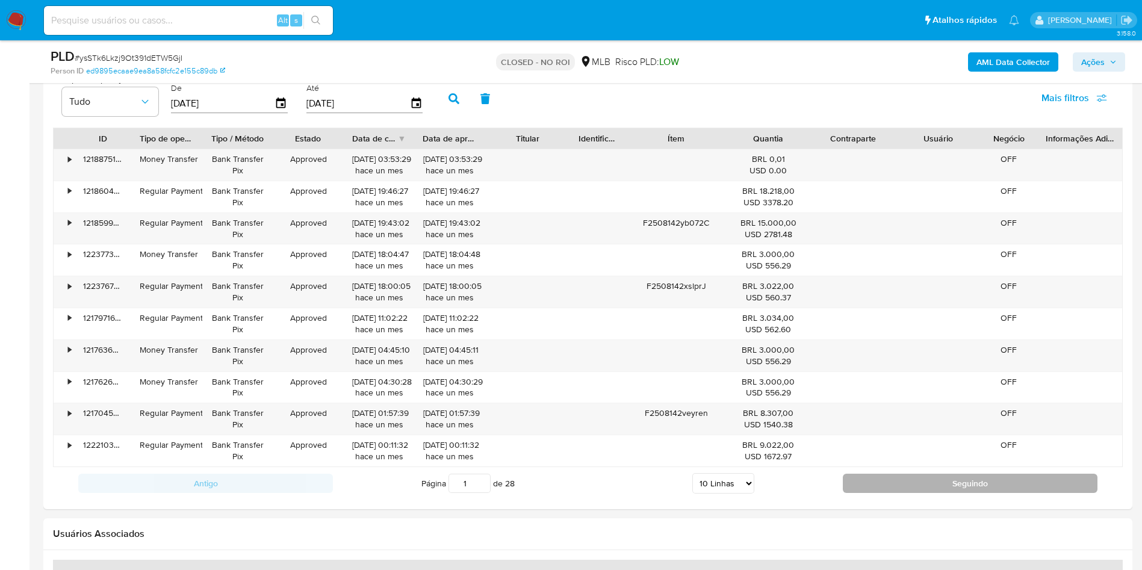
click at [950, 479] on button "Seguindo" at bounding box center [969, 483] width 255 height 19
type input "2"
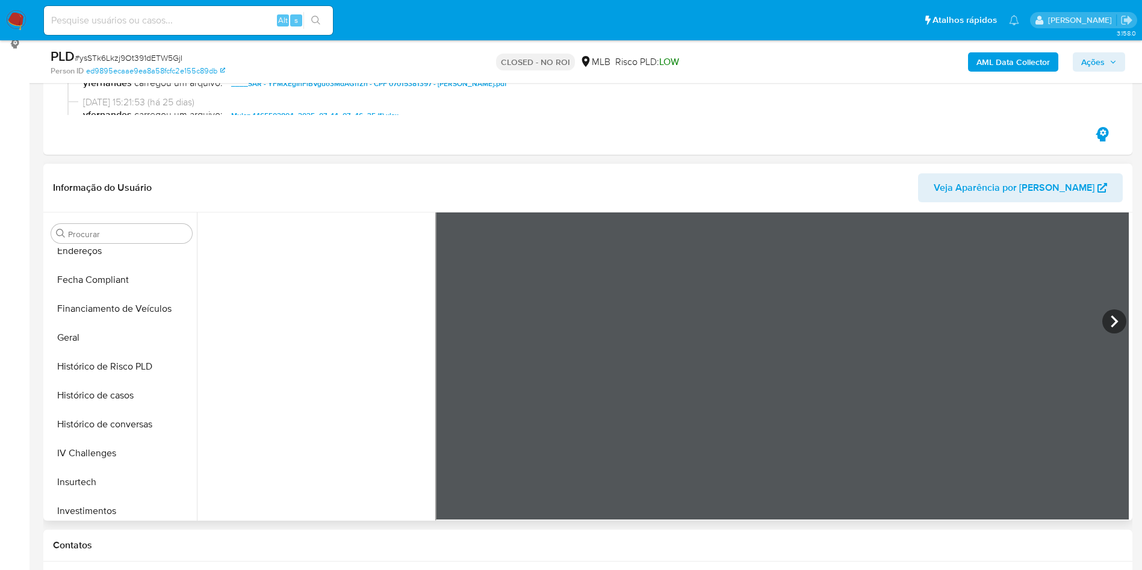
scroll to position [331, 0]
click at [125, 383] on button "Histórico de casos" at bounding box center [116, 393] width 141 height 29
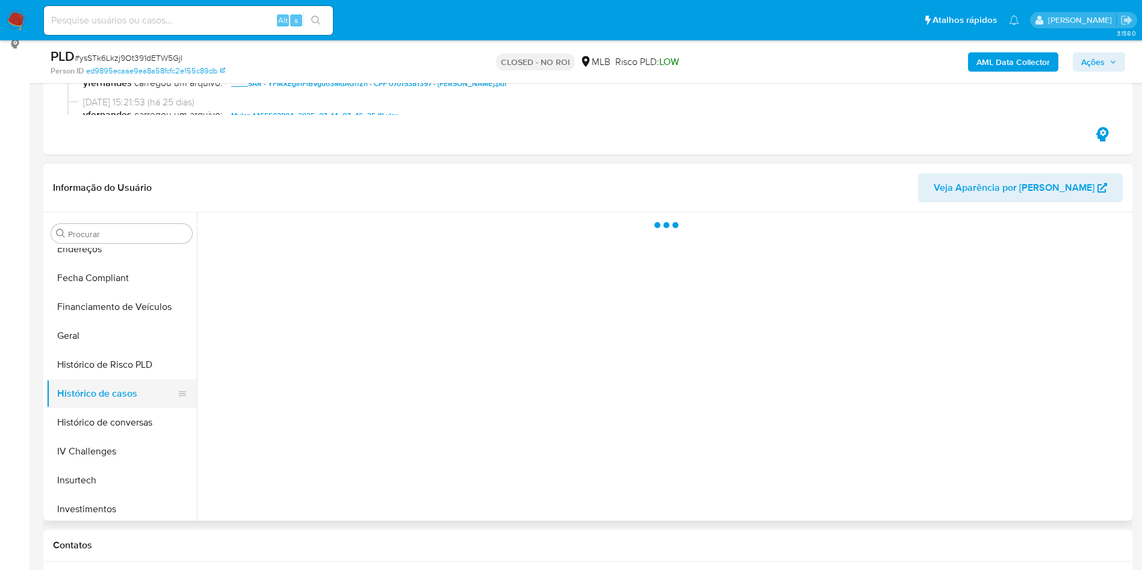
scroll to position [0, 0]
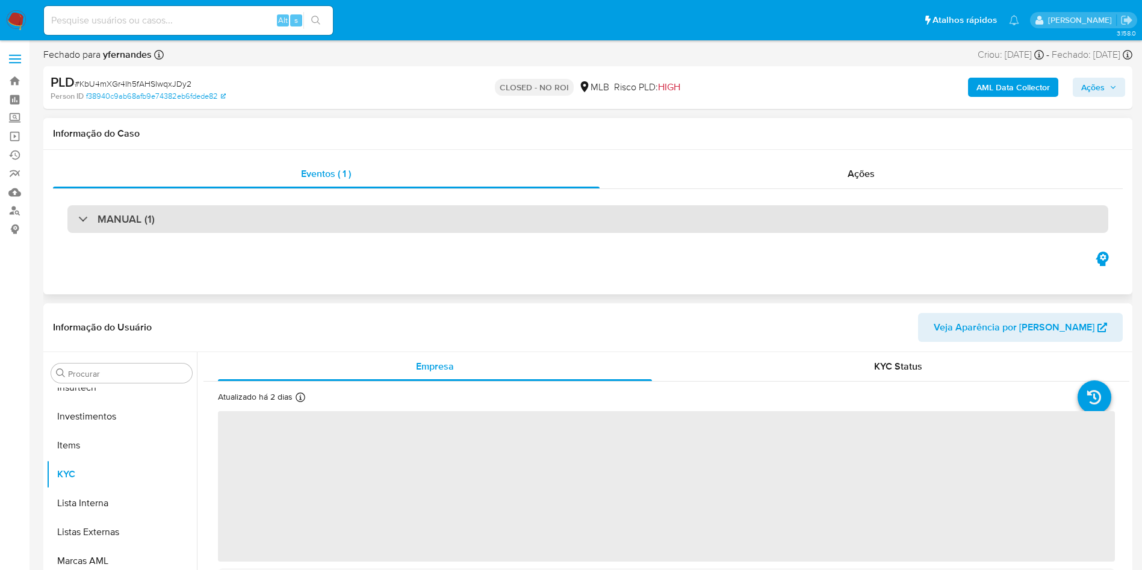
scroll to position [566, 0]
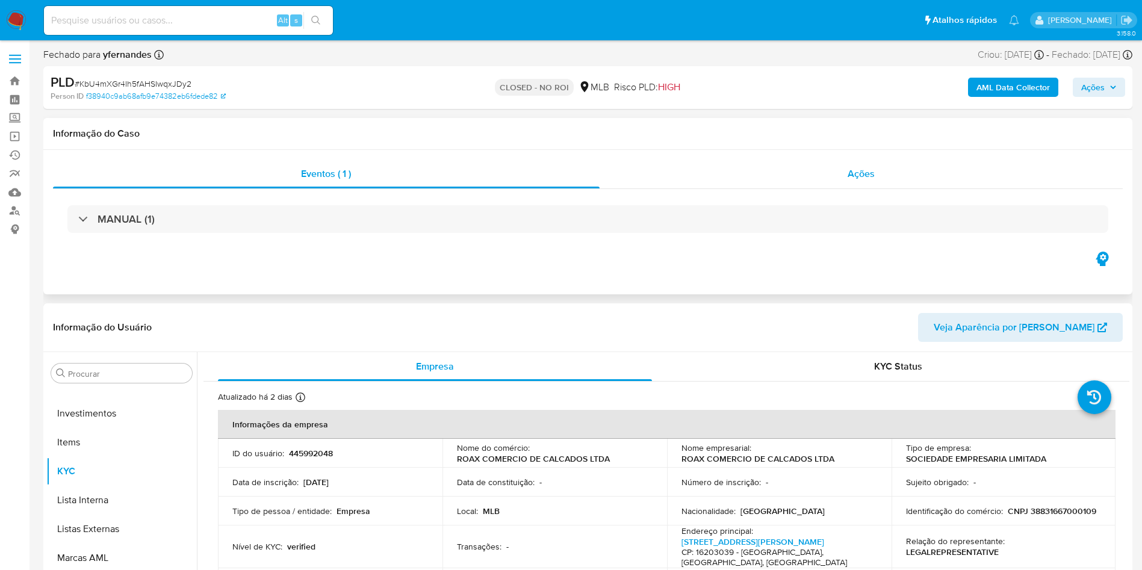
click at [875, 182] on div "Ações" at bounding box center [861, 173] width 524 height 29
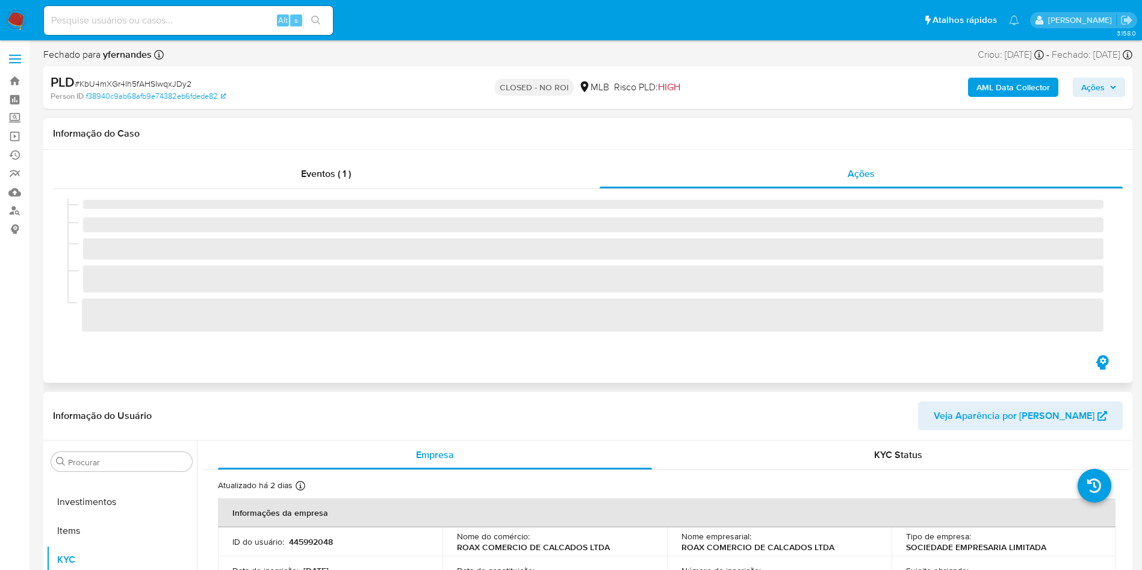
select select "10"
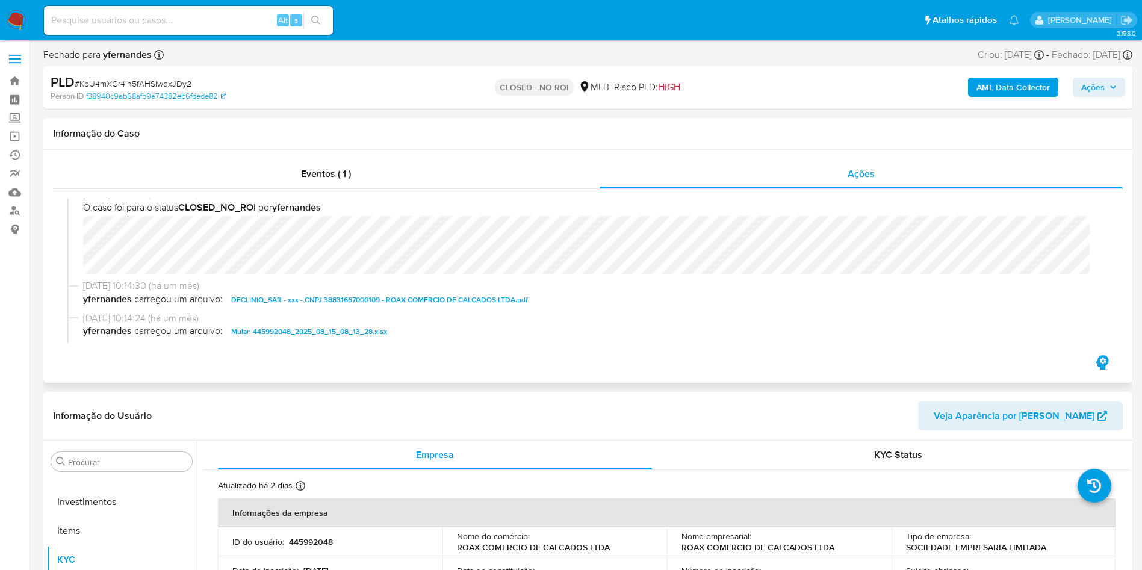
scroll to position [61, 0]
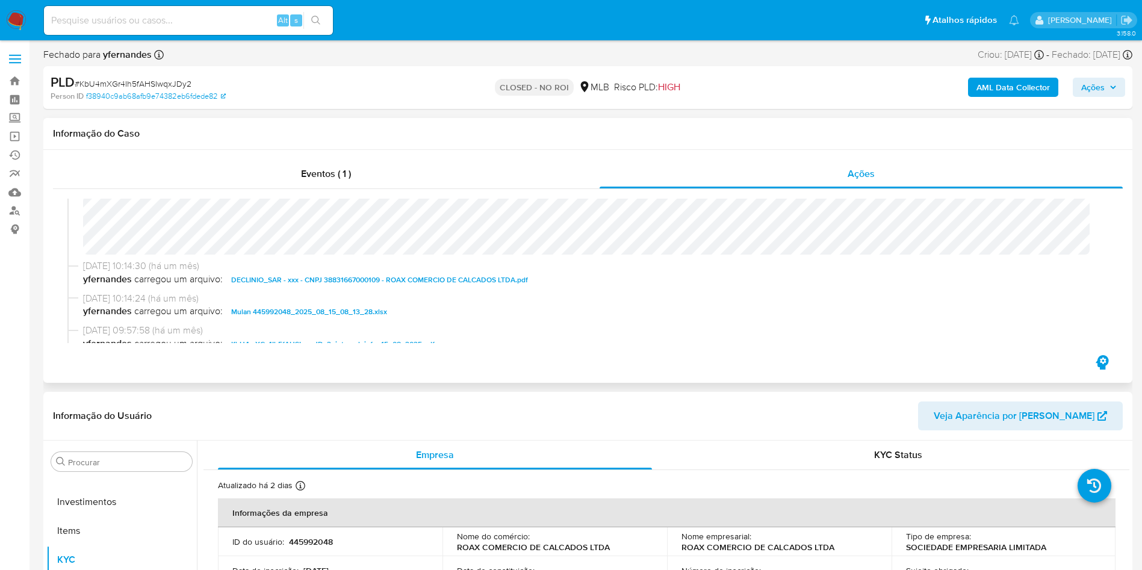
click at [288, 282] on span "DECLINIO_SAR - xxx - CNPJ 38831667000109 - ROAX COMERCIO DE CALCADOS LTDA.pdf" at bounding box center [379, 280] width 297 height 14
click at [104, 509] on button "Anexos" at bounding box center [116, 519] width 141 height 29
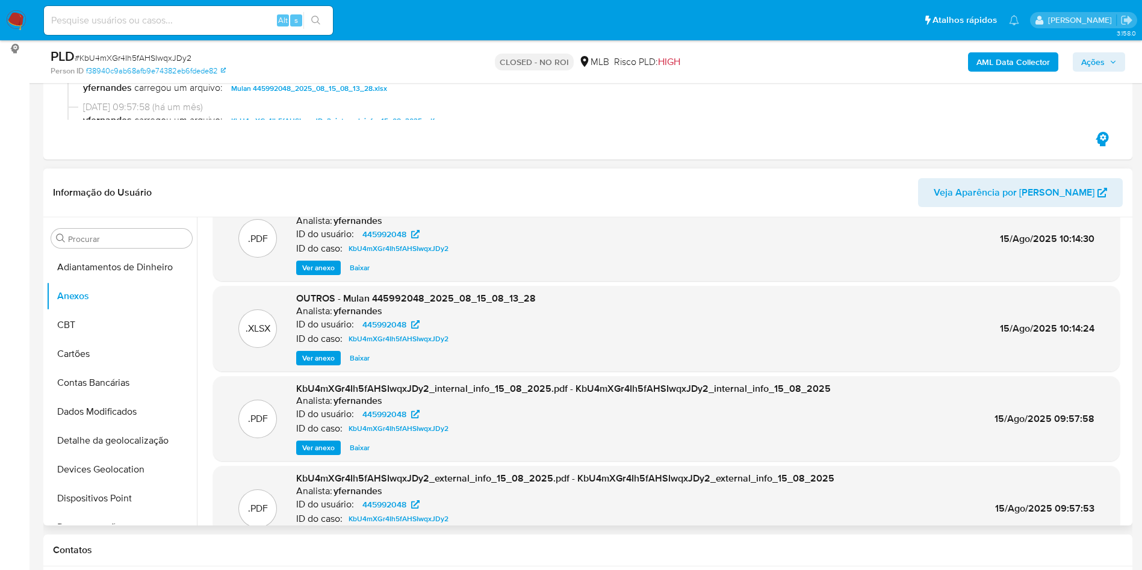
scroll to position [67, 0]
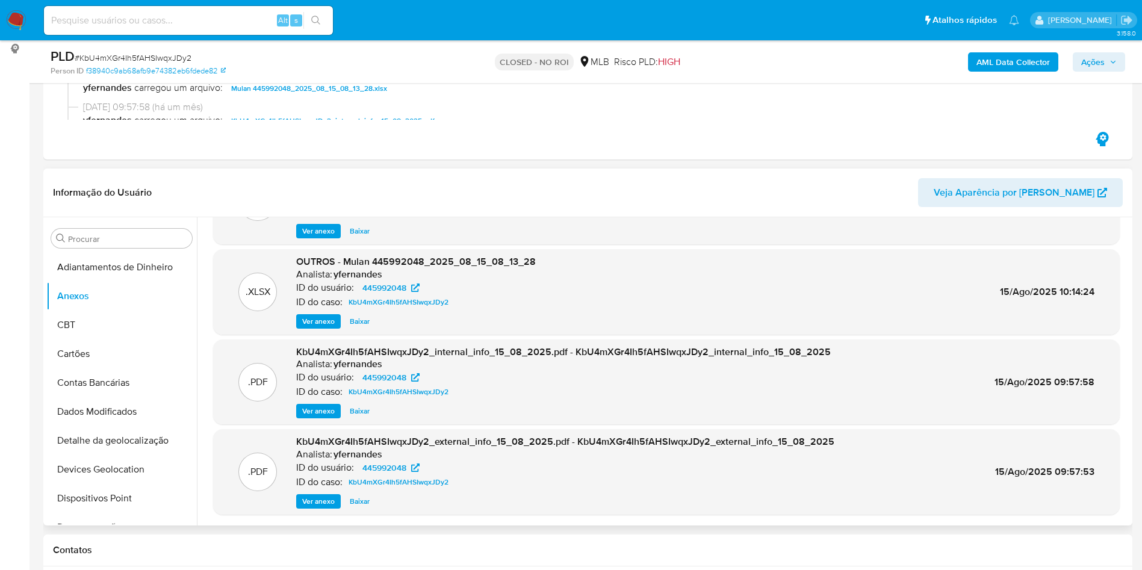
click at [320, 509] on div ".PDF KbU4mXGr4Ih5fAHSIwqxJDy2_external_info_15_08_2025.pdf - KbU4mXGr4Ih5fAHSIw…" at bounding box center [666, 471] width 906 height 85
click at [325, 496] on span "Ver anexo" at bounding box center [318, 501] width 32 height 12
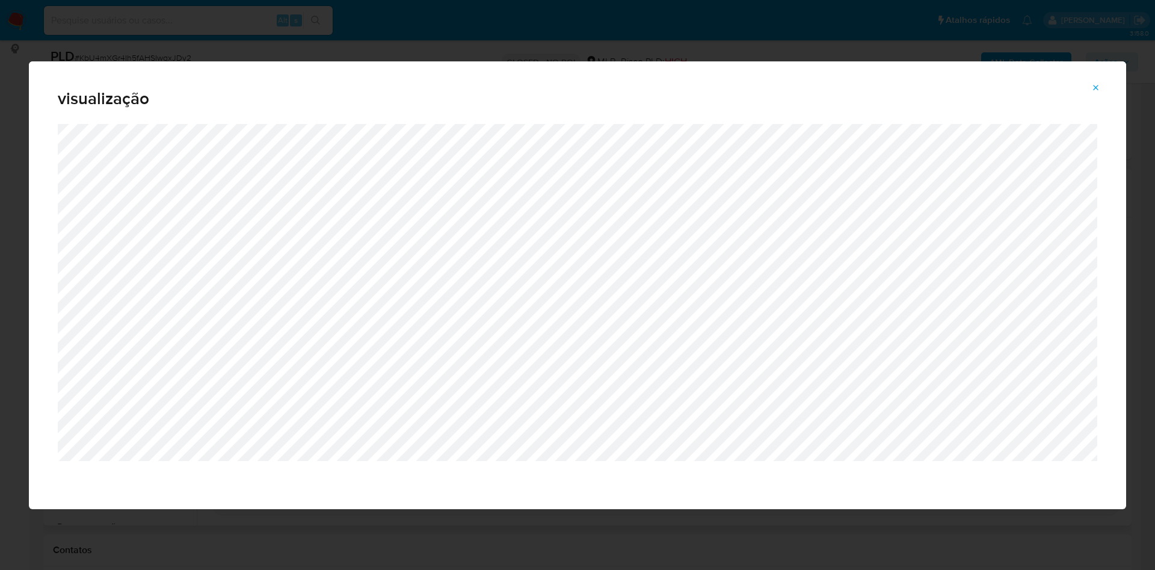
click at [1089, 88] on button "Attachment preview" at bounding box center [1096, 87] width 26 height 19
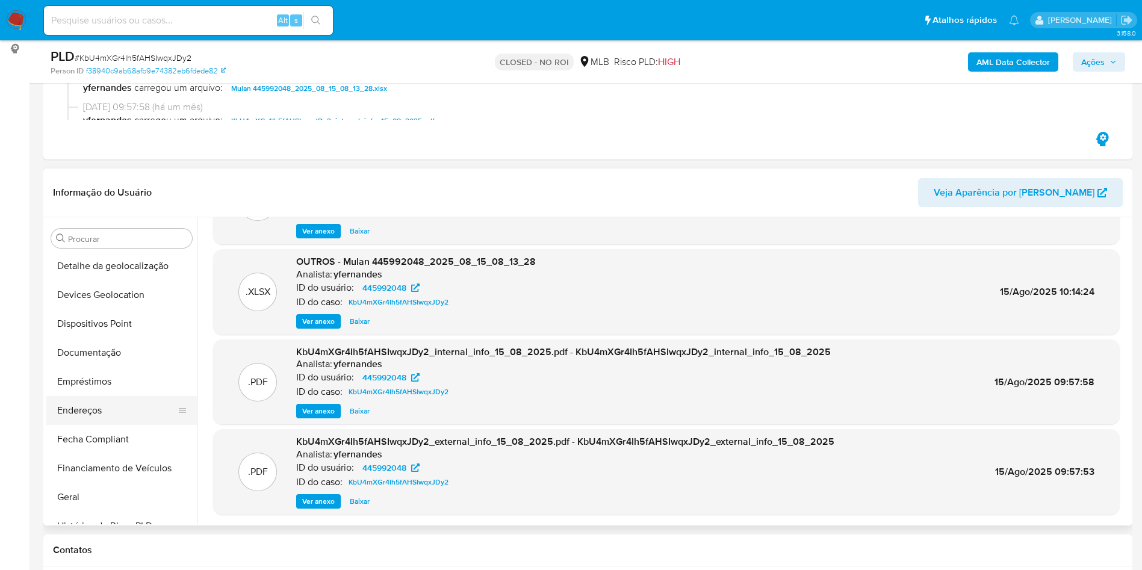
scroll to position [181, 0]
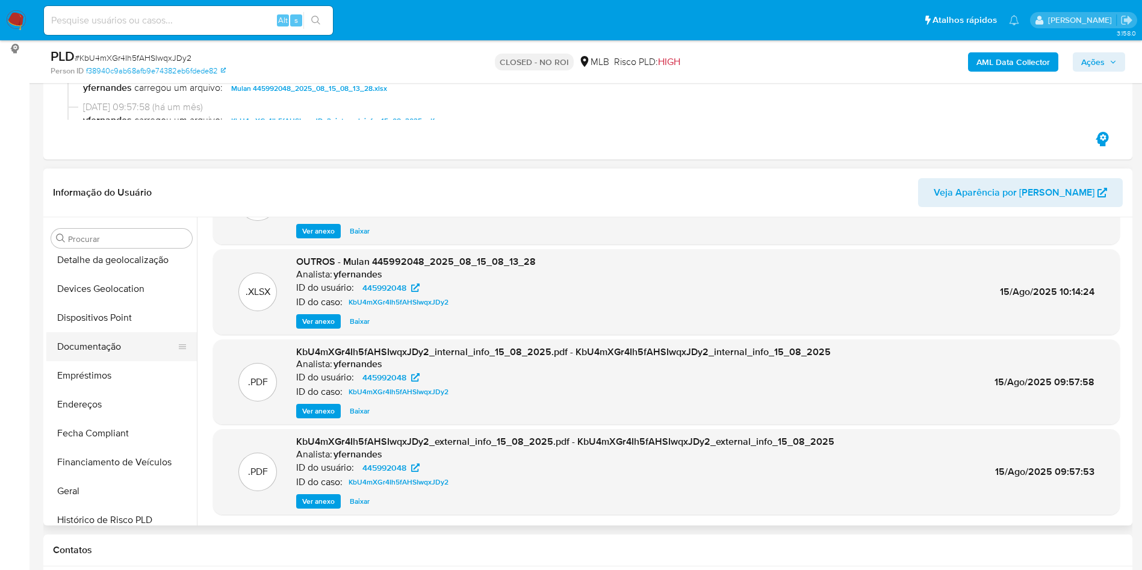
click at [94, 339] on button "Documentação" at bounding box center [116, 346] width 141 height 29
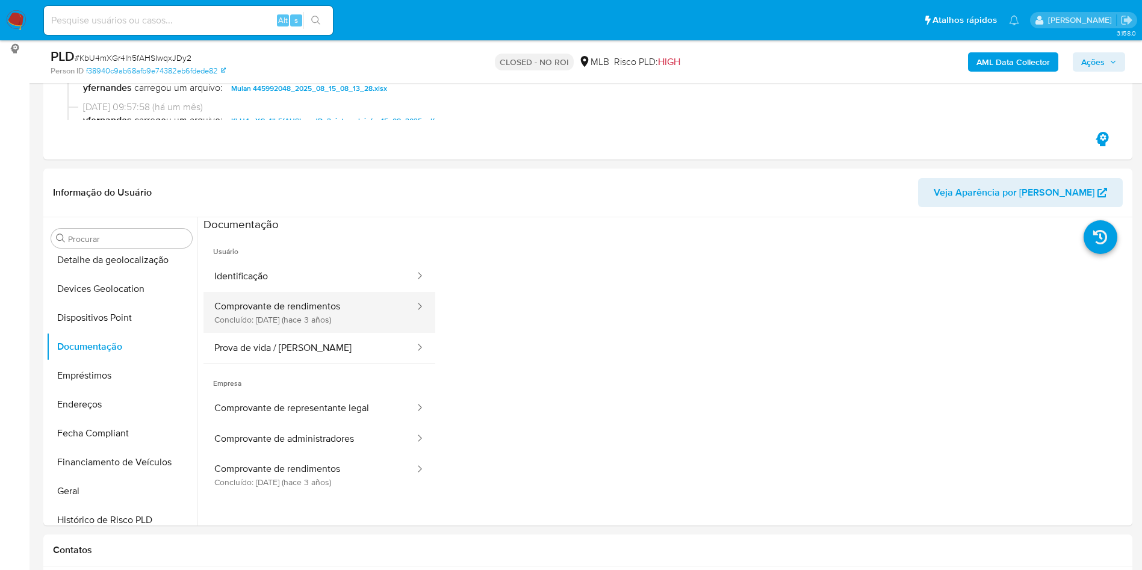
click at [317, 321] on button "Comprovante de rendimentos Concluído: 15/12/2022 (hace 3 años)" at bounding box center [309, 312] width 212 height 41
